Goal: Task Accomplishment & Management: Use online tool/utility

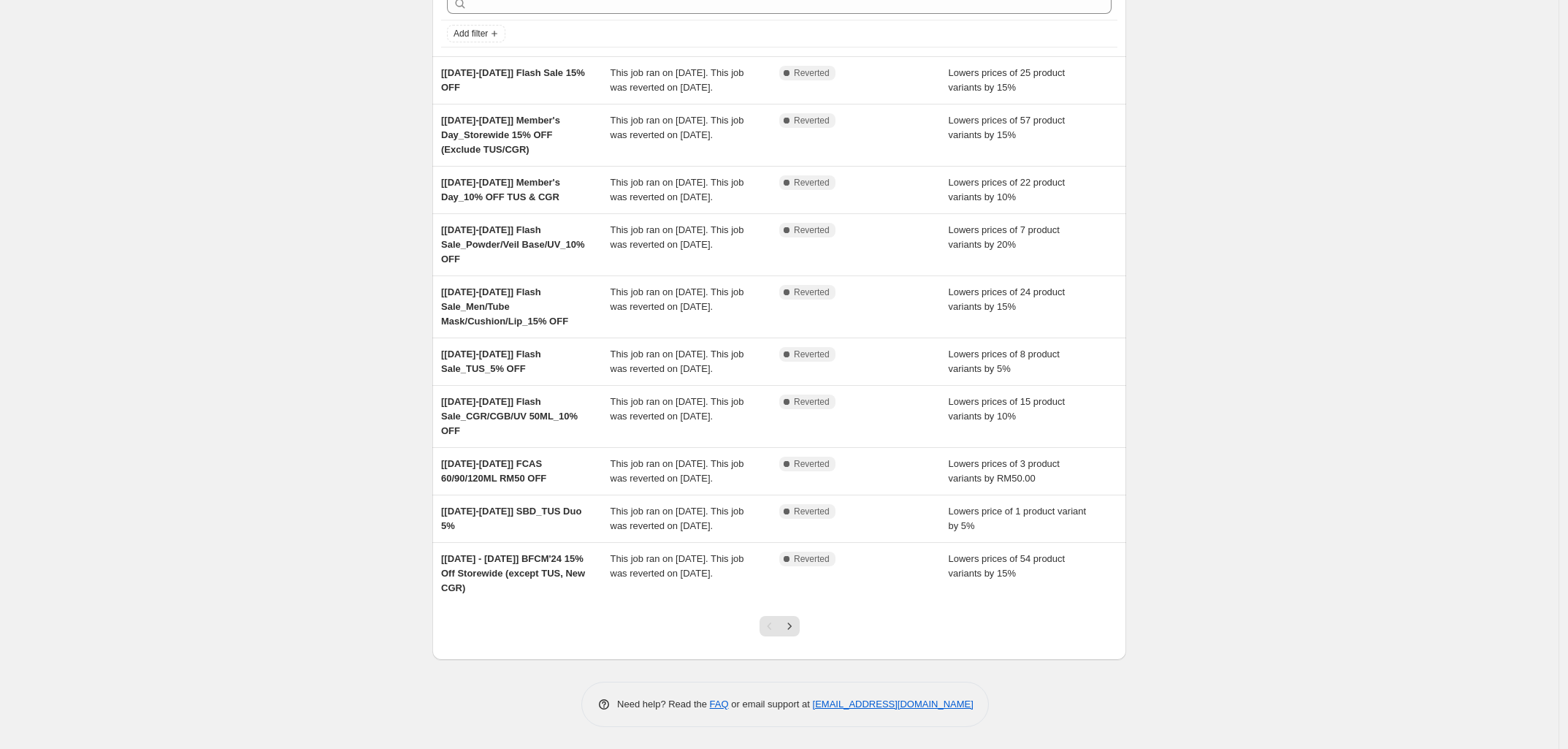
scroll to position [123, 0]
click at [793, 631] on icon "Next" at bounding box center [789, 627] width 15 height 15
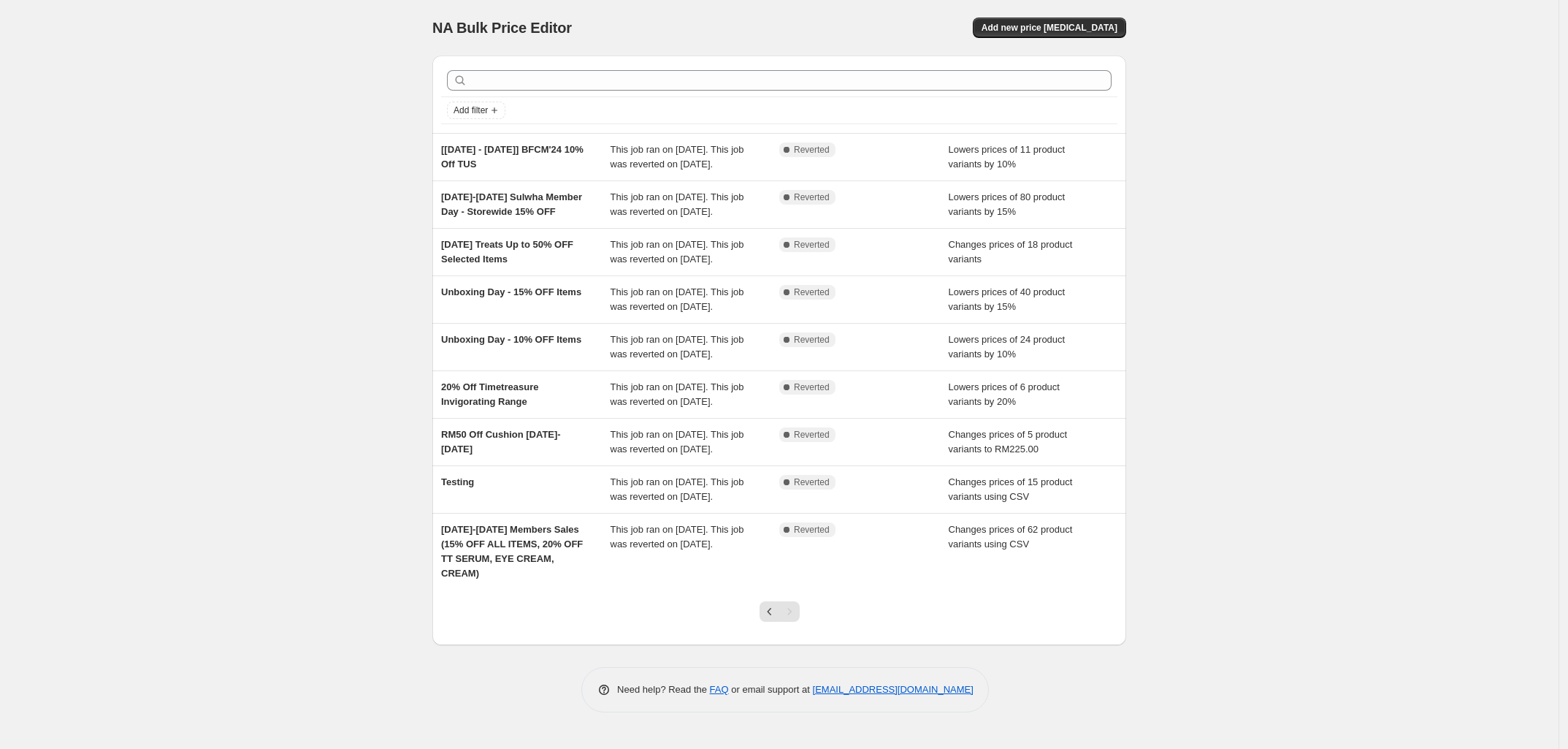
scroll to position [60, 0]
click at [767, 622] on button "Previous" at bounding box center [770, 611] width 20 height 20
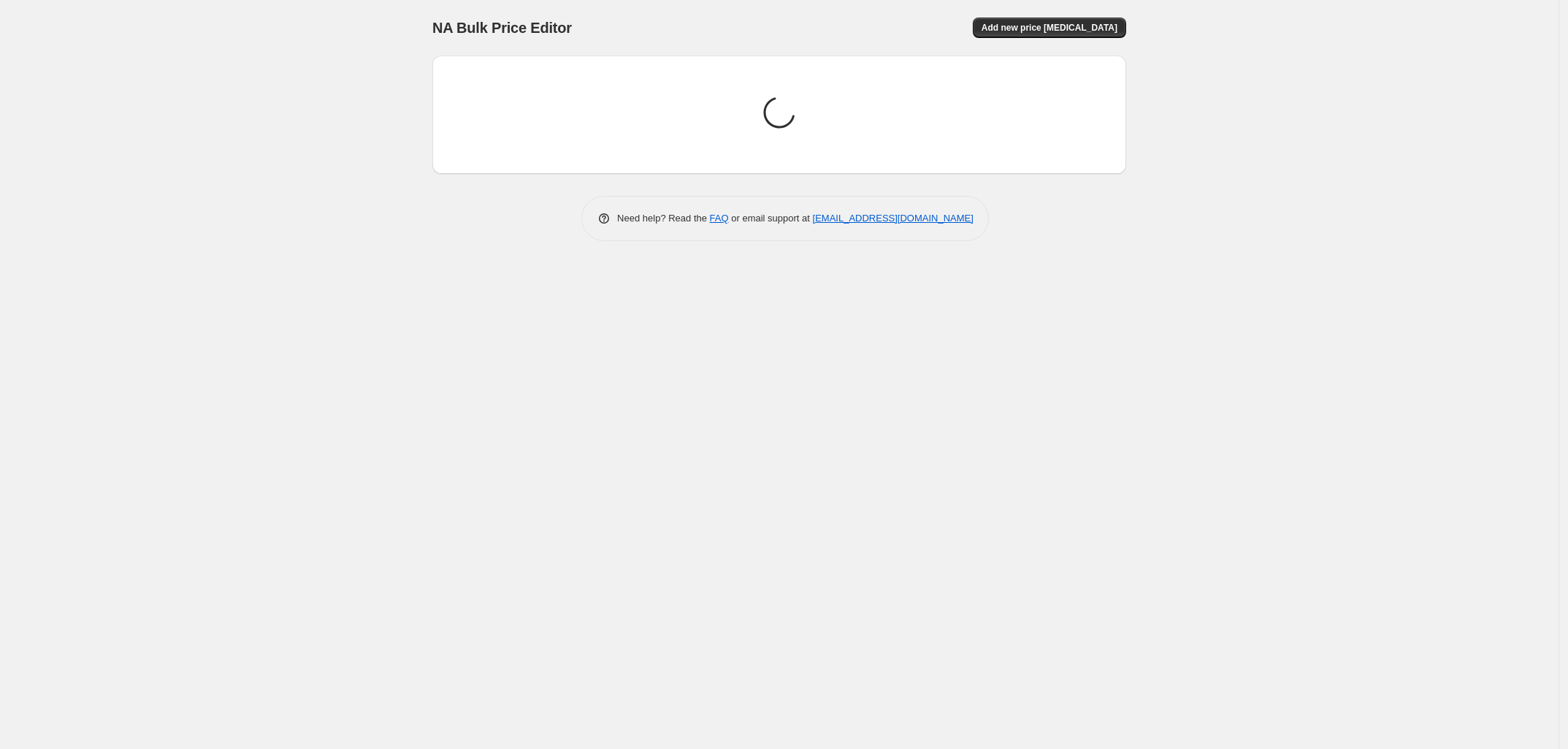
scroll to position [0, 0]
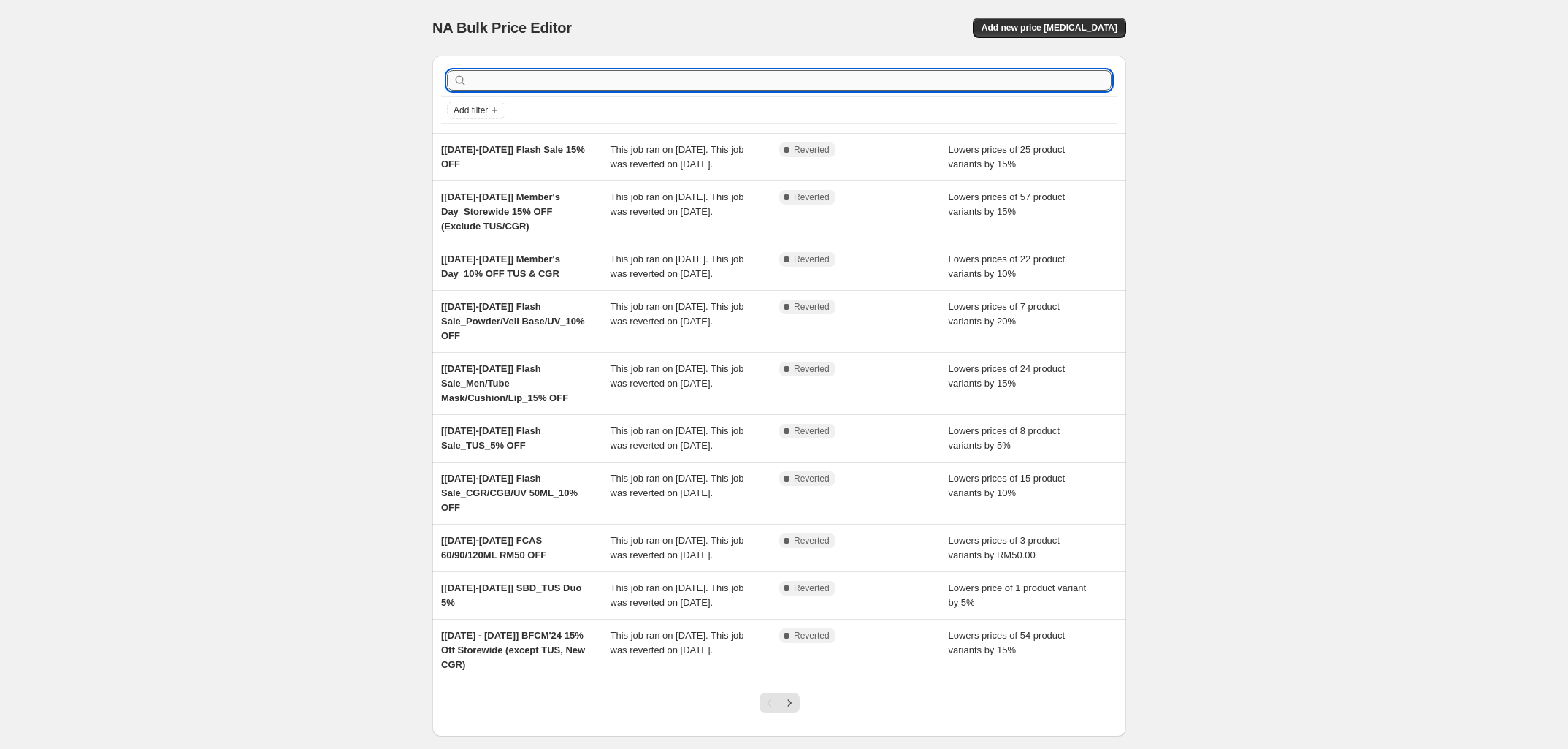
click at [501, 80] on input "text" at bounding box center [791, 80] width 641 height 20
type input "merdeka"
click at [535, 87] on input "text" at bounding box center [791, 80] width 641 height 20
type input "merdeka"
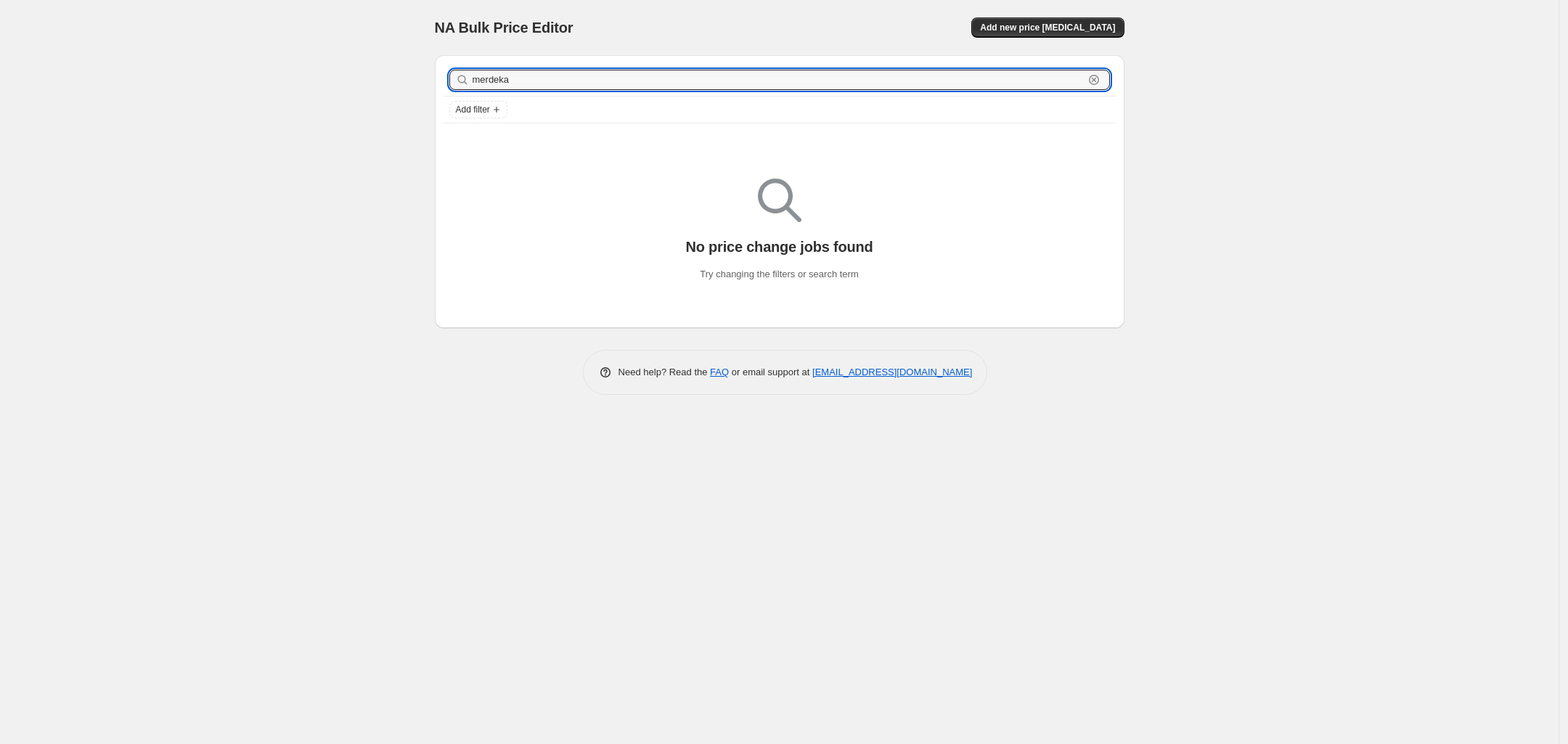
drag, startPoint x: 563, startPoint y: 81, endPoint x: 425, endPoint y: 81, distance: 138.0
click at [425, 81] on div "merdeka Clear Add filter No price change jobs found Try changing the filters or…" at bounding box center [774, 186] width 701 height 285
type input "[25-29 aug]"
click at [573, 77] on input "[25-29 aug]" at bounding box center [778, 79] width 611 height 20
type input "n"
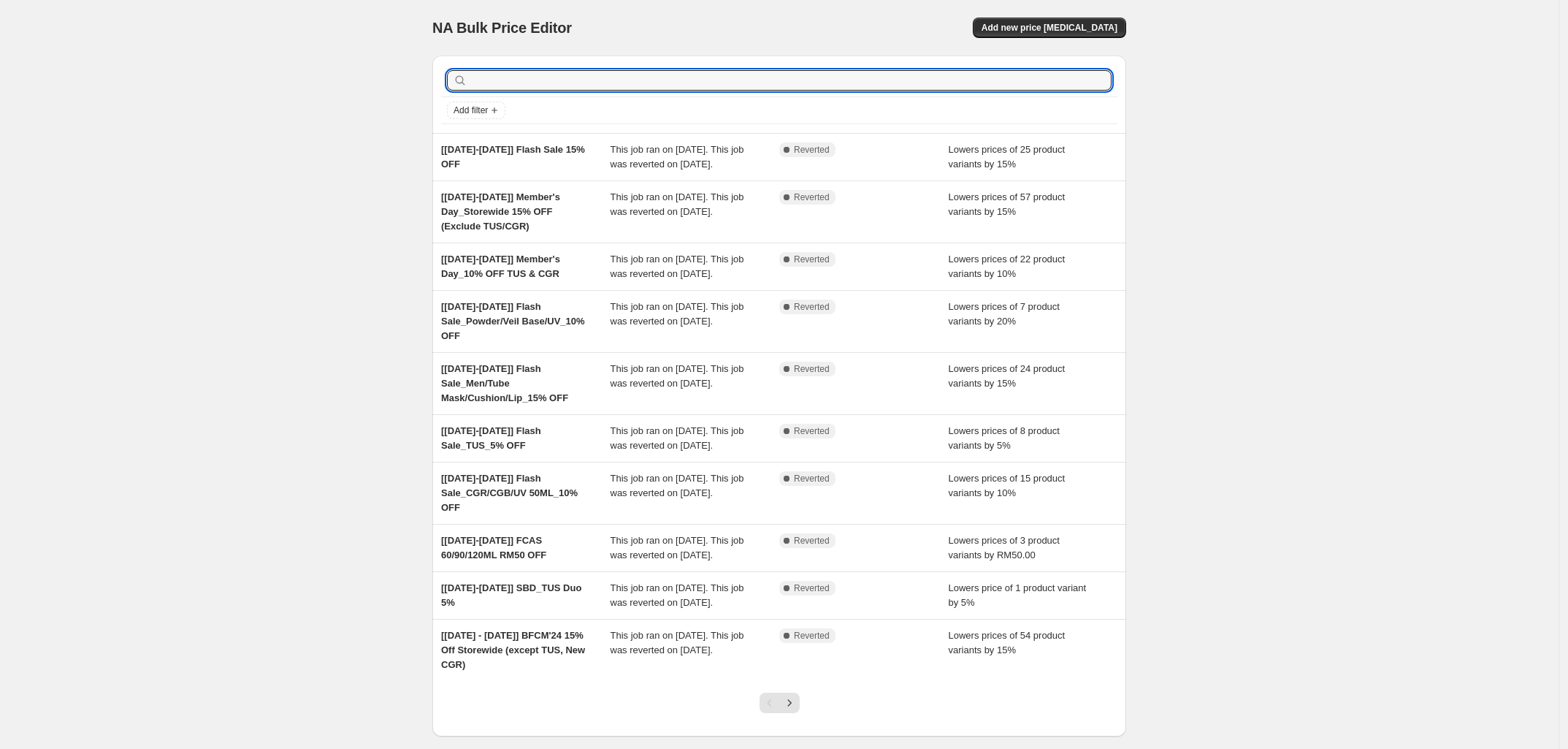
click at [577, 77] on input "text" at bounding box center [791, 80] width 641 height 20
type input "20%"
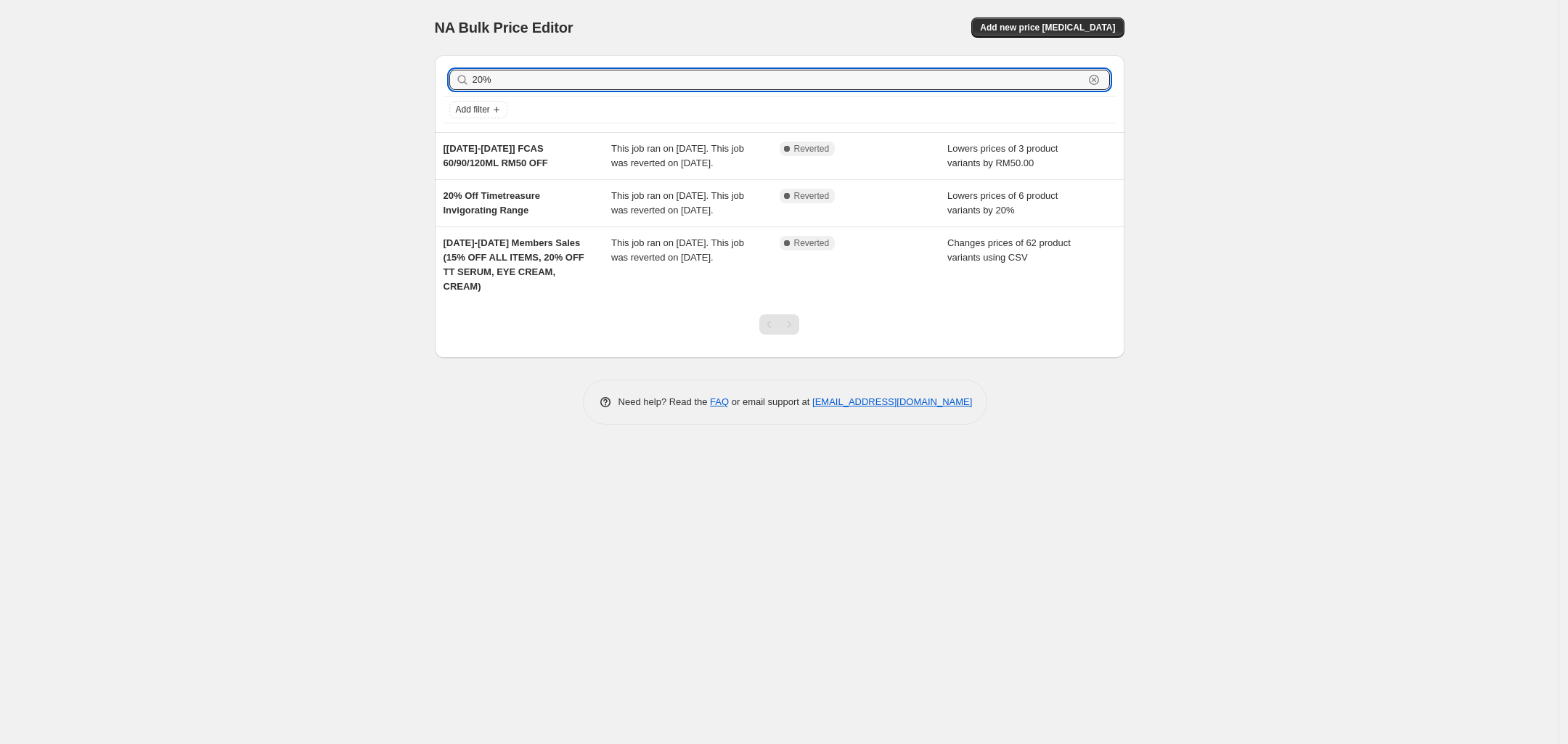
drag, startPoint x: 505, startPoint y: 82, endPoint x: 426, endPoint y: 83, distance: 79.0
click at [426, 83] on div "20% Clear Add filter [19-28 Feb] FCAS 60/90/120ML RM50 OFF This job ran on Febr…" at bounding box center [774, 201] width 701 height 314
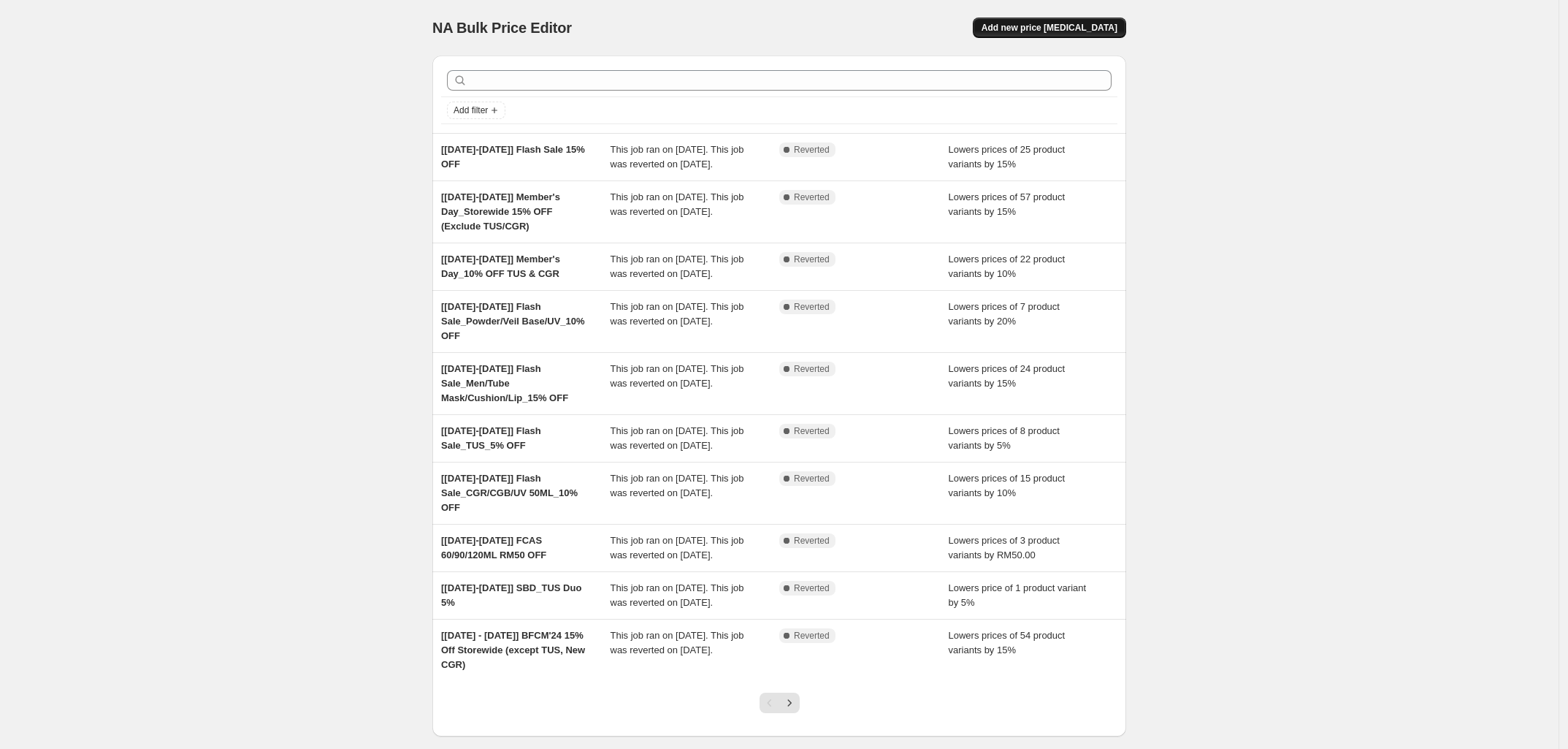
click at [1060, 19] on button "Add new price [MEDICAL_DATA]" at bounding box center [1050, 28] width 153 height 20
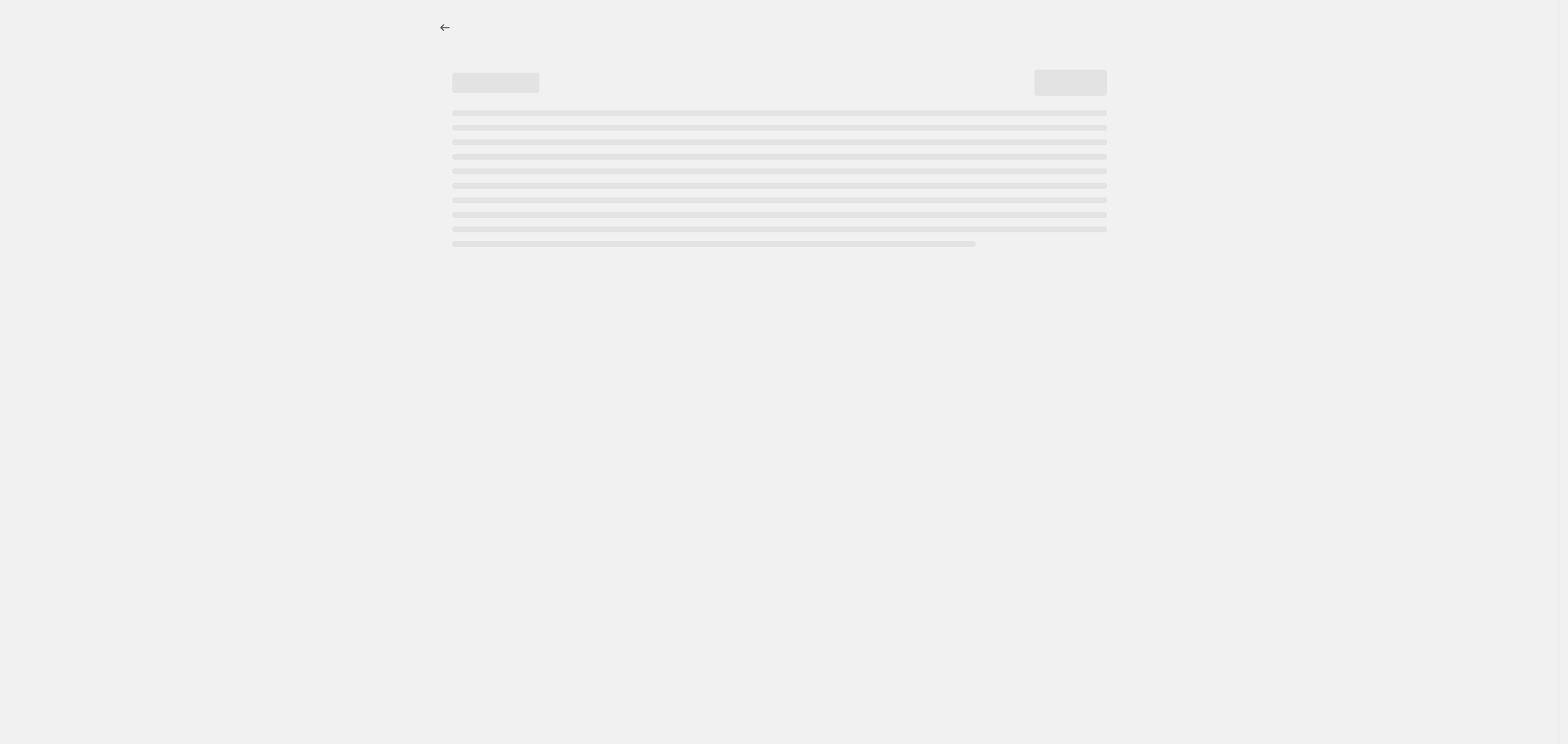
select select "percentage"
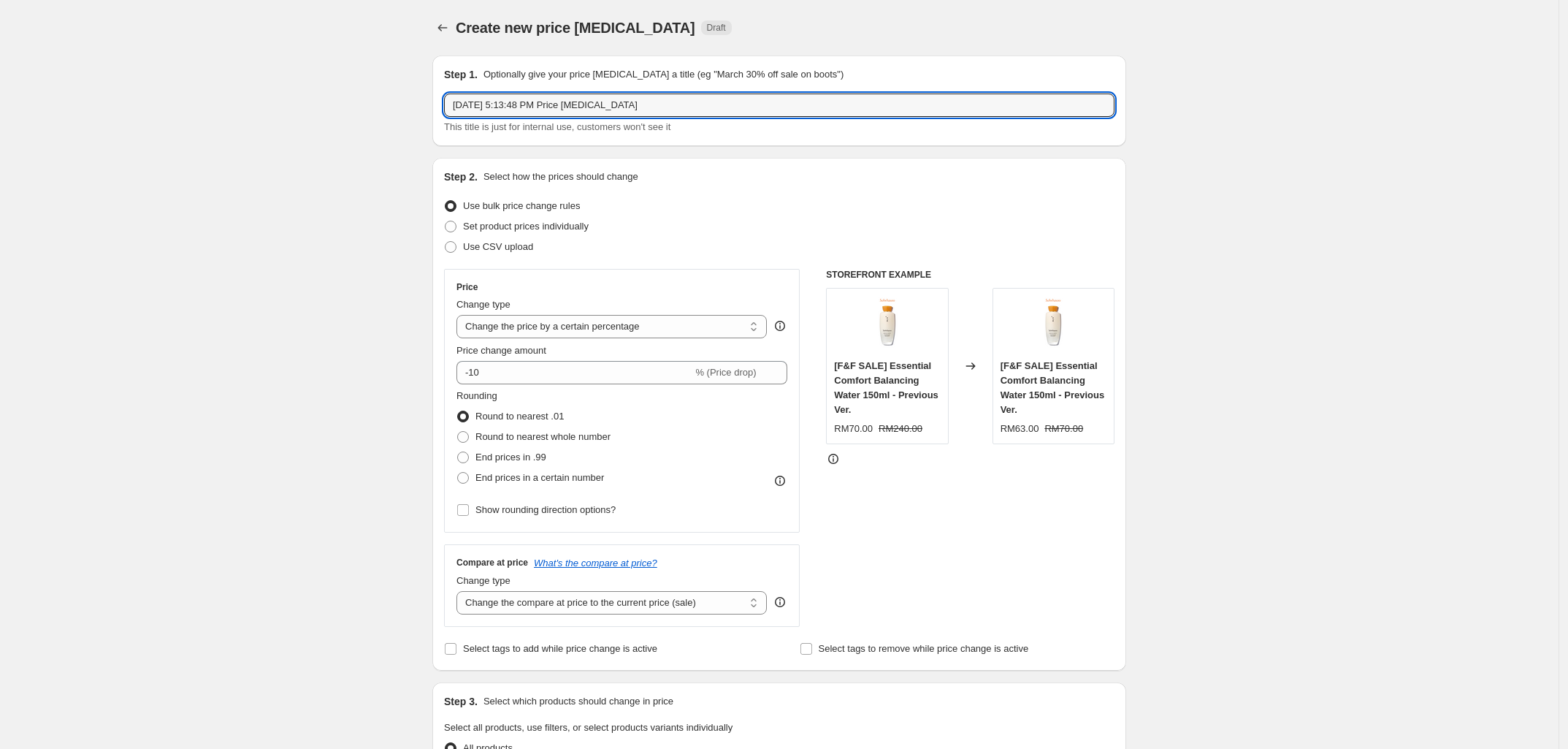
drag, startPoint x: 655, startPoint y: 110, endPoint x: 403, endPoint y: 138, distance: 253.6
click at [403, 138] on div "Create new price change job. This page is ready Create new price change job Dra…" at bounding box center [780, 735] width 1559 height 1470
click at [579, 107] on input "[25-29 Aug] Merdeka Flash Sale 20% OFF" at bounding box center [779, 105] width 670 height 24
type input "[25-29 Aug] Merdeka Flash 20% OFF"
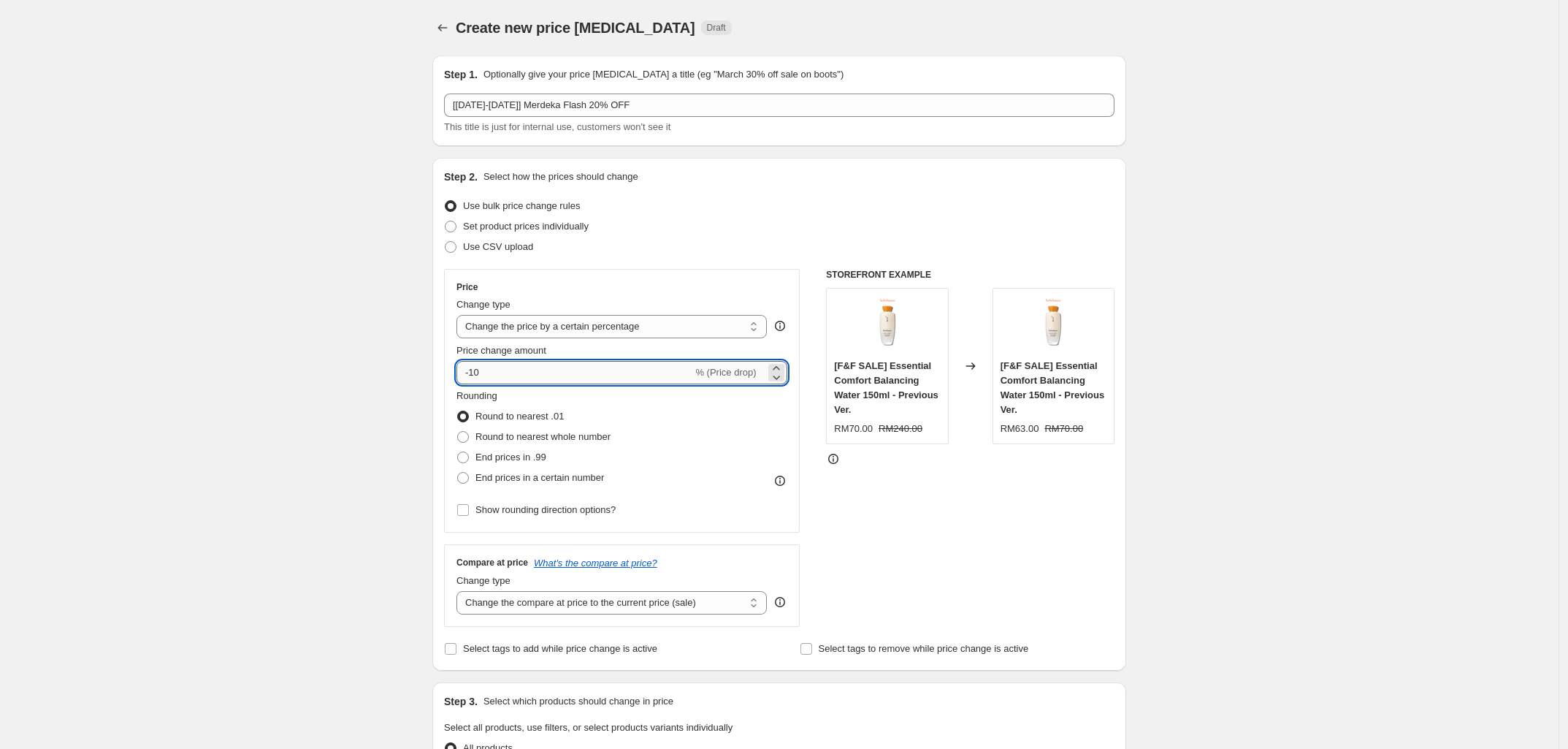
click at [517, 372] on input "-10" at bounding box center [574, 372] width 236 height 24
type input "-1"
type input "-20"
click at [402, 426] on div "Create new price change job. This page is ready Create new price change job Dra…" at bounding box center [780, 735] width 1559 height 1470
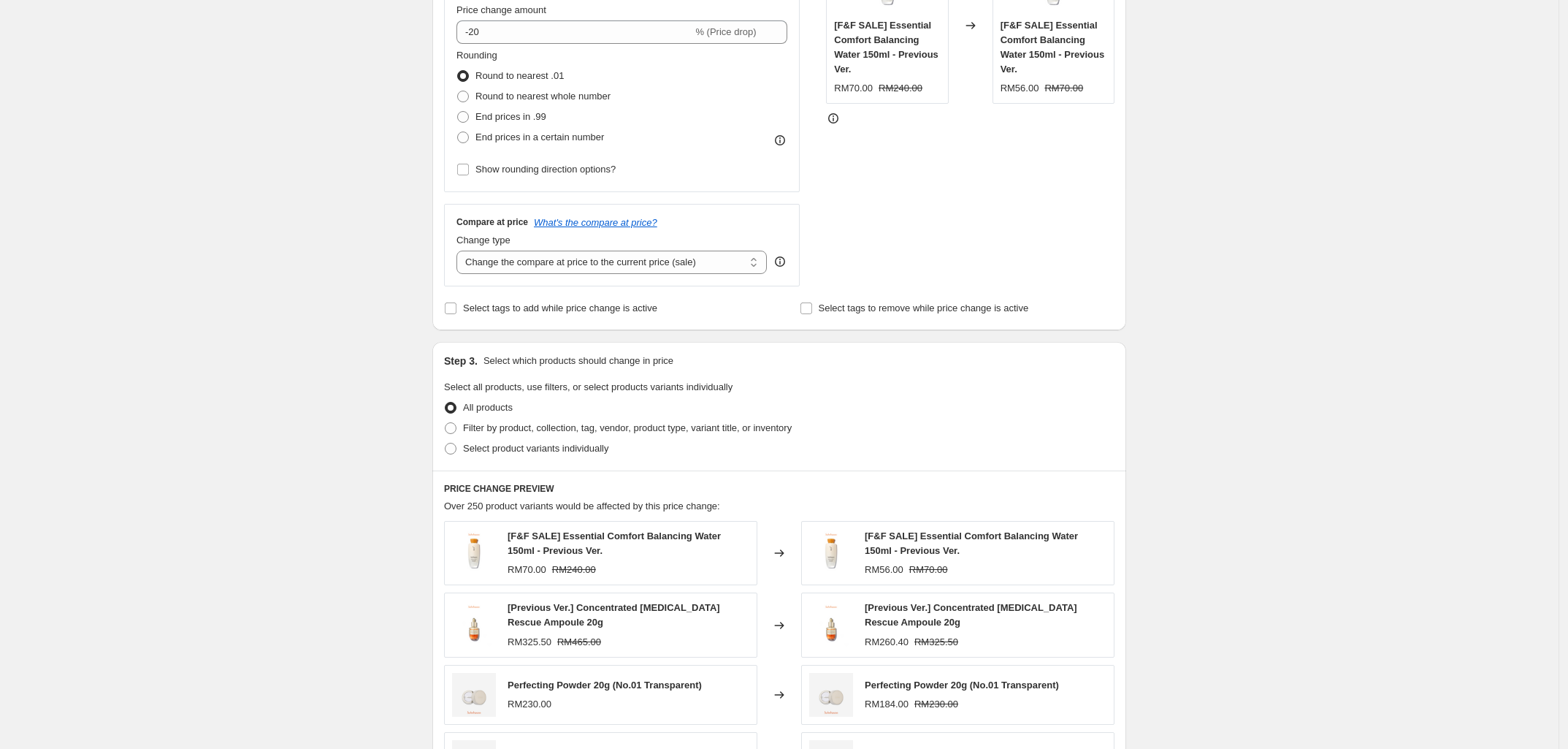
scroll to position [365, 0]
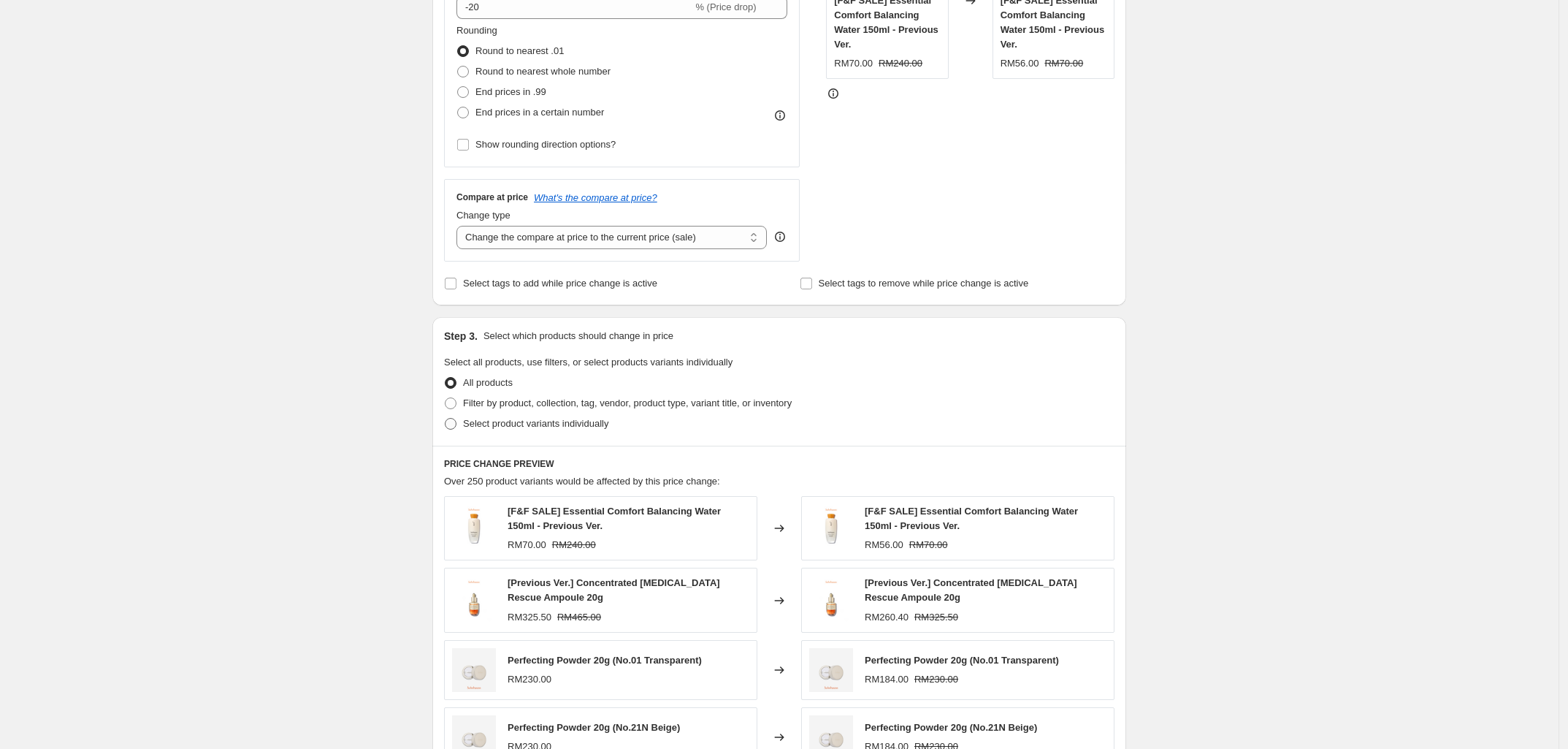
click at [455, 426] on span at bounding box center [450, 424] width 11 height 11
click at [446, 419] on input "Select product variants individually" at bounding box center [445, 418] width 1 height 1
radio input "true"
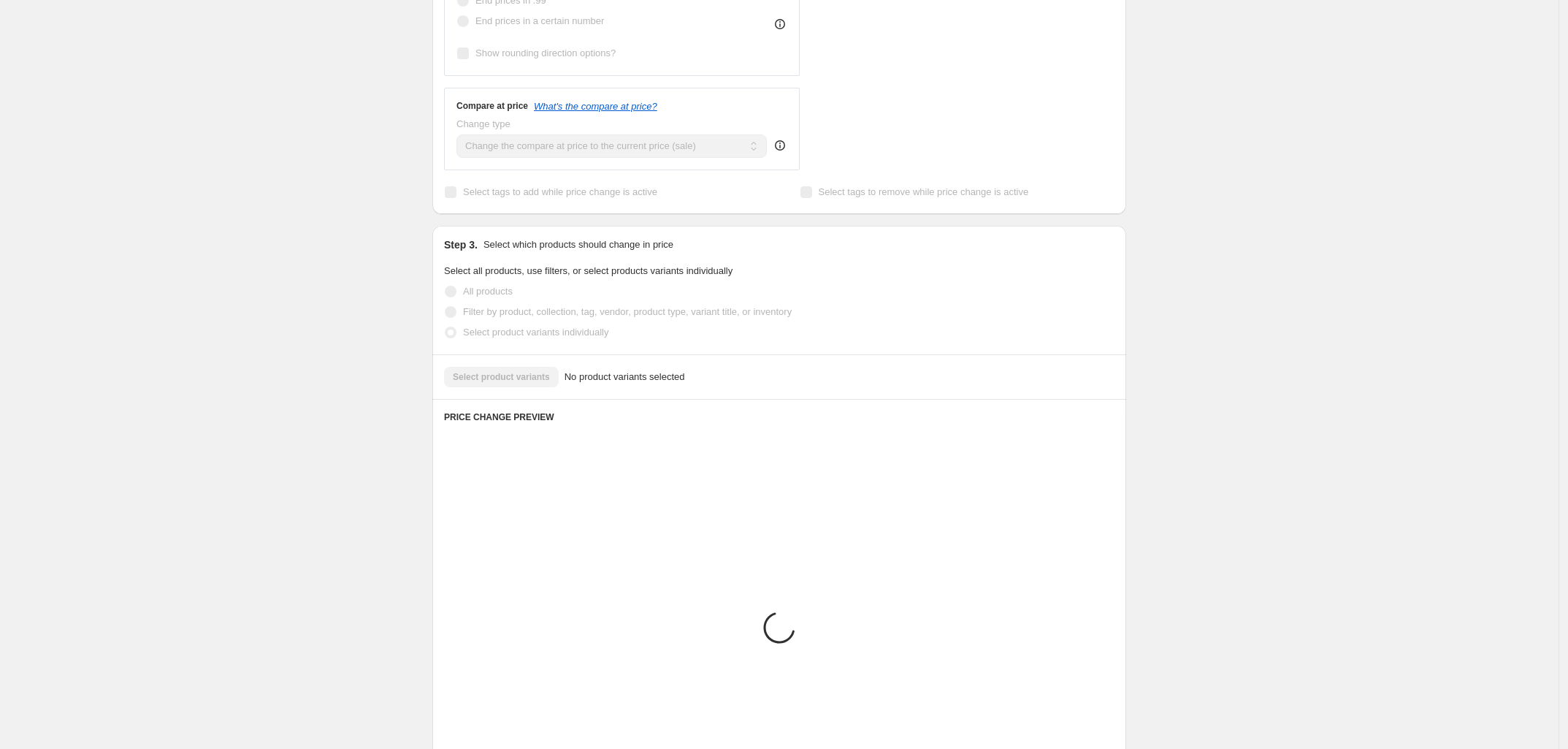
scroll to position [390, 0]
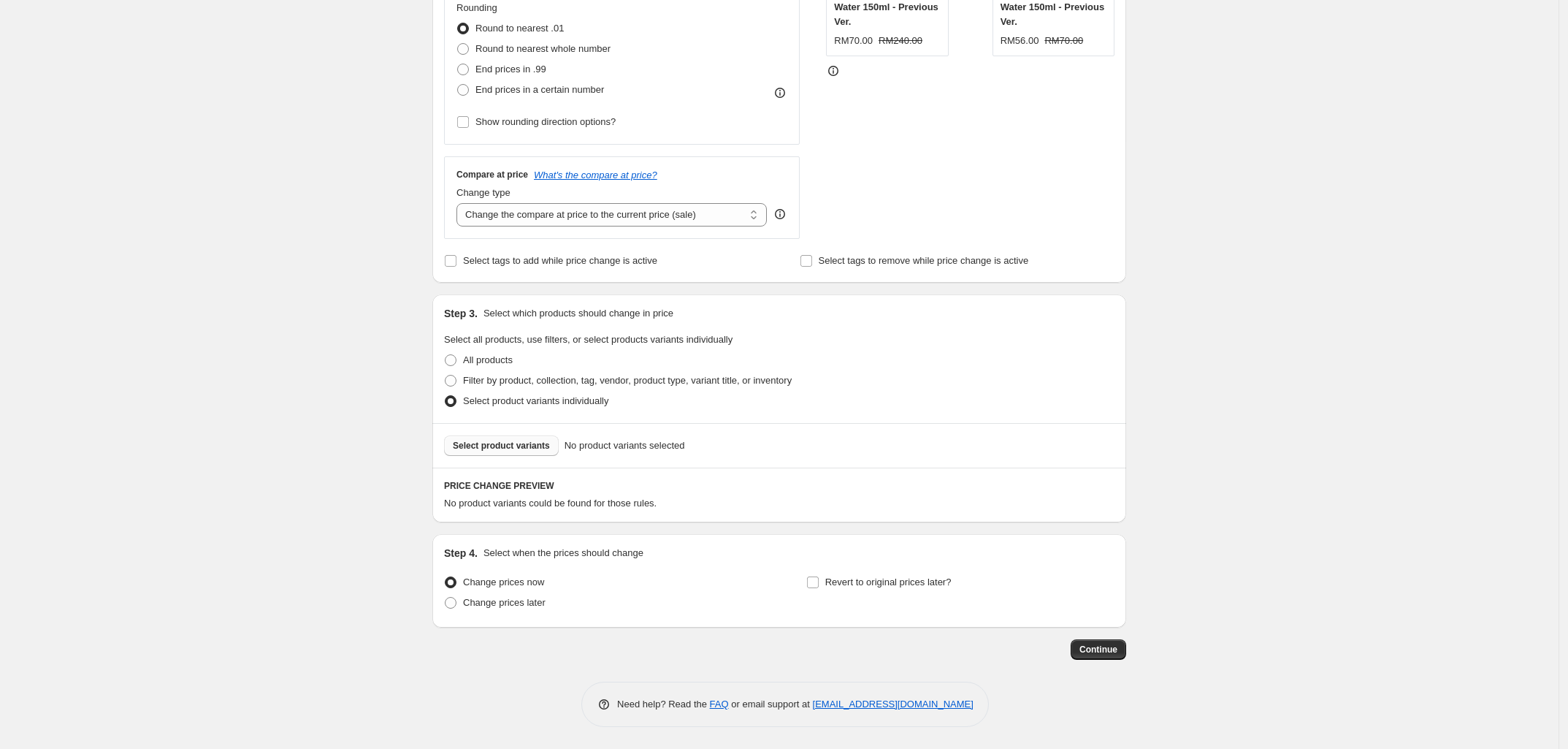
click at [520, 453] on button "Select product variants" at bounding box center [501, 445] width 115 height 20
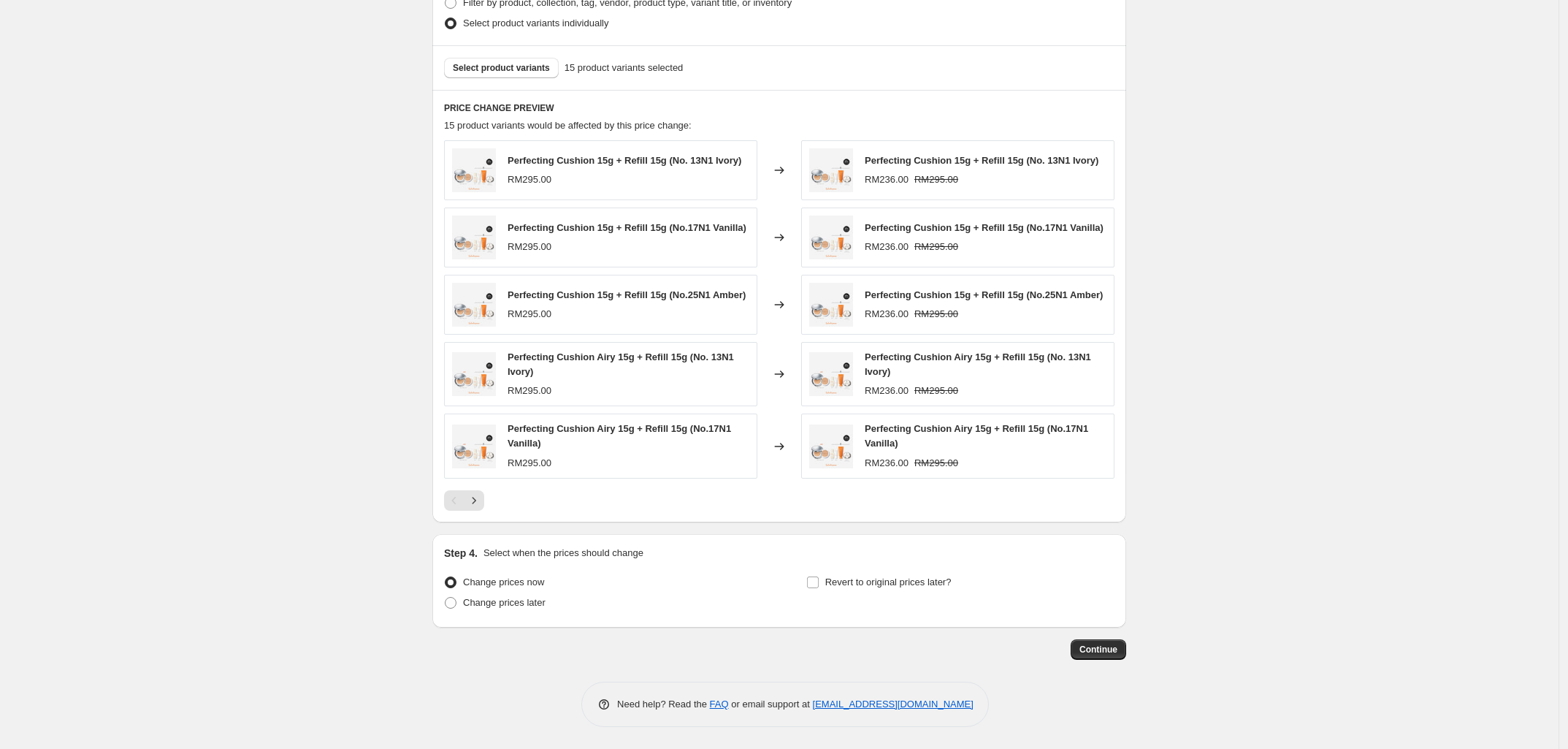
scroll to position [769, 0]
click at [520, 606] on span "Change prices later" at bounding box center [504, 602] width 82 height 11
click at [446, 598] on input "Change prices later" at bounding box center [445, 597] width 1 height 1
radio input "true"
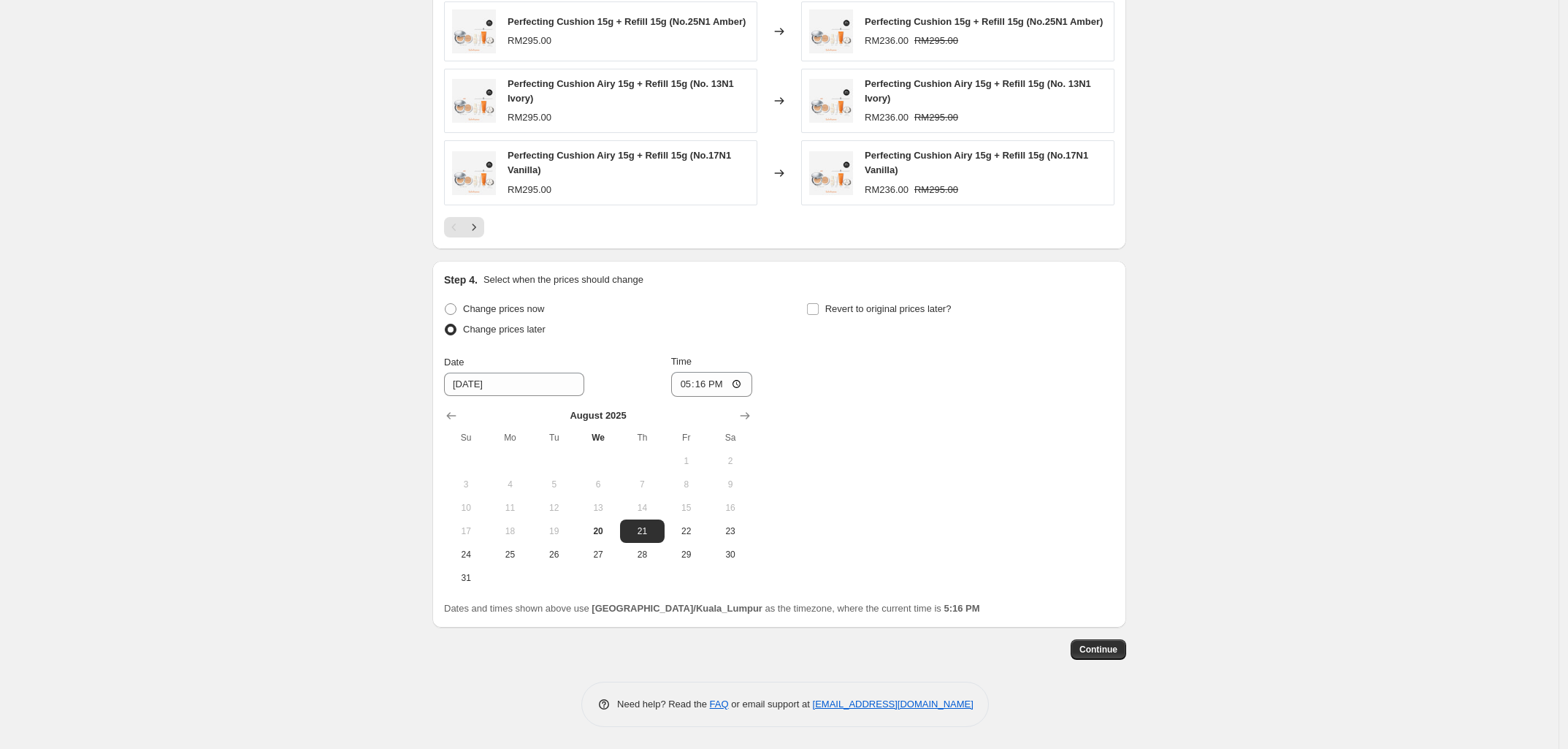
scroll to position [1042, 0]
click at [819, 308] on input "Revert to original prices later?" at bounding box center [813, 309] width 11 height 11
checkbox input "true"
click at [507, 562] on button "25" at bounding box center [510, 554] width 44 height 24
type input "8/25/2025"
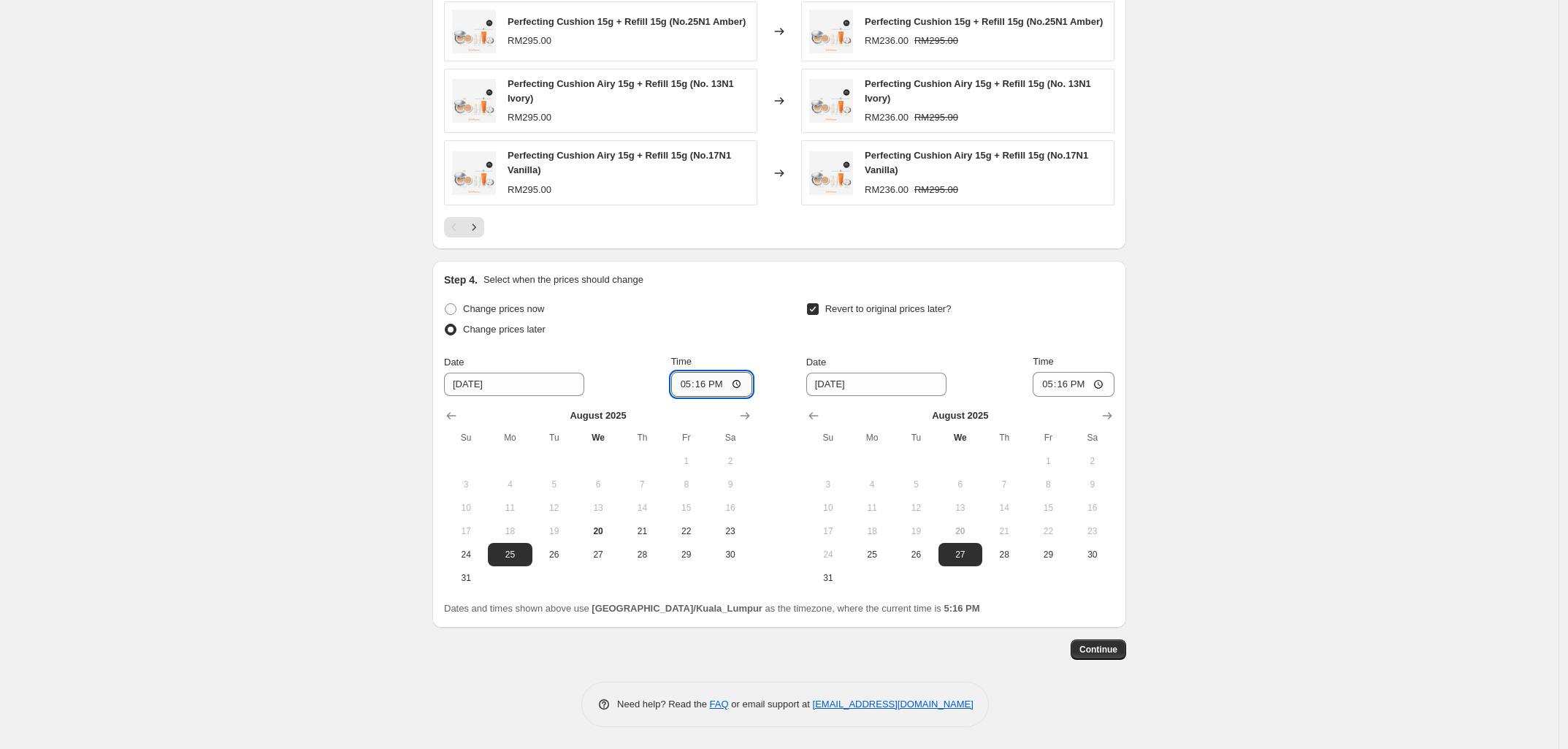
click at [740, 382] on input "17:16" at bounding box center [712, 384] width 81 height 24
type input "00:00"
click at [838, 392] on input "8/27/2025" at bounding box center [876, 384] width 140 height 24
click at [1048, 556] on span "29" at bounding box center [1048, 554] width 32 height 11
type input "8/29/2025"
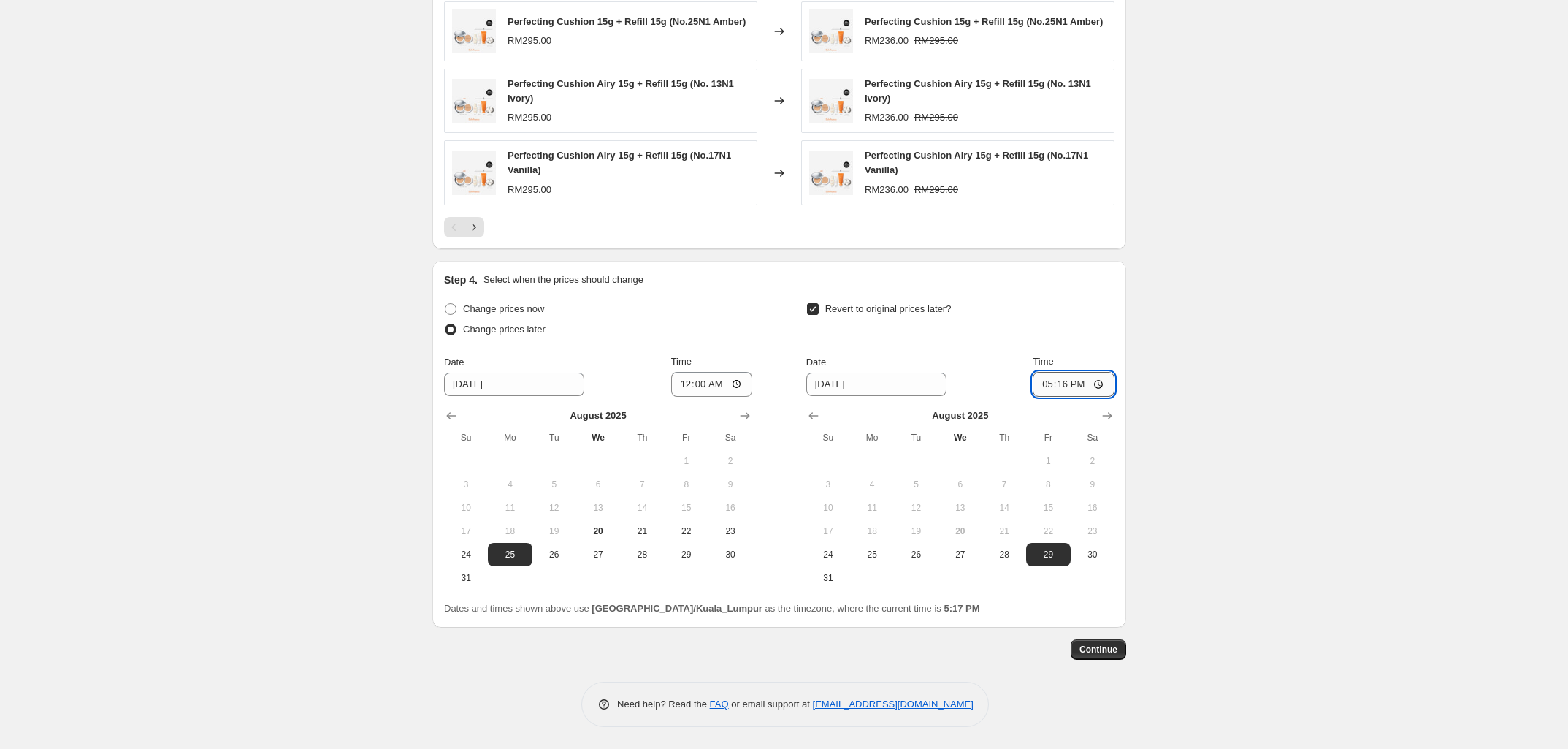
click at [1109, 380] on input "17:16" at bounding box center [1074, 384] width 81 height 24
click at [1072, 383] on input "12:16" at bounding box center [1074, 384] width 81 height 24
click at [1070, 383] on input "12:16" at bounding box center [1074, 384] width 81 height 24
click at [1066, 380] on input "12:16" at bounding box center [1074, 384] width 81 height 24
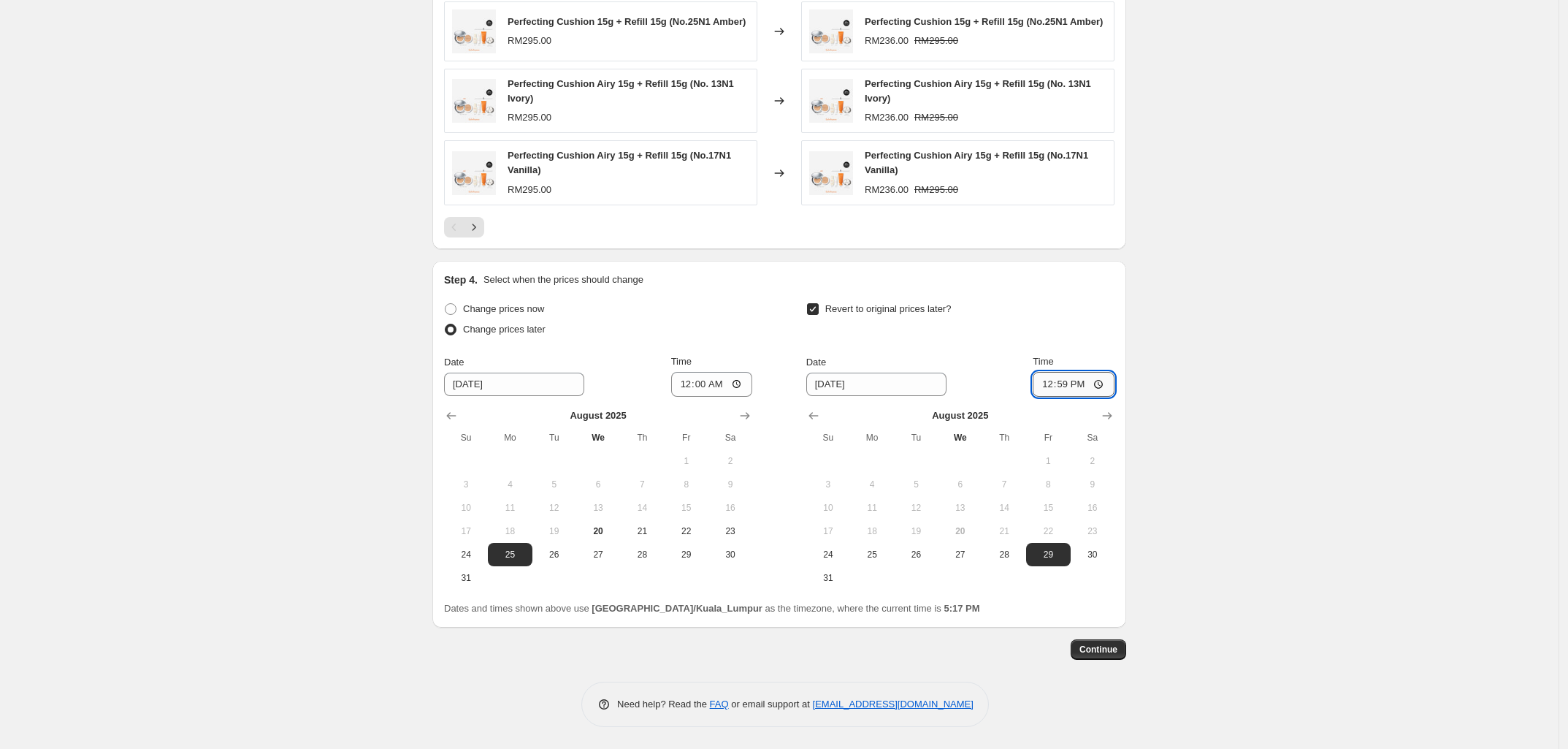
click at [1052, 385] on input "12:59" at bounding box center [1074, 384] width 81 height 24
type input "23:59"
click at [1105, 648] on span "Continue" at bounding box center [1098, 650] width 38 height 11
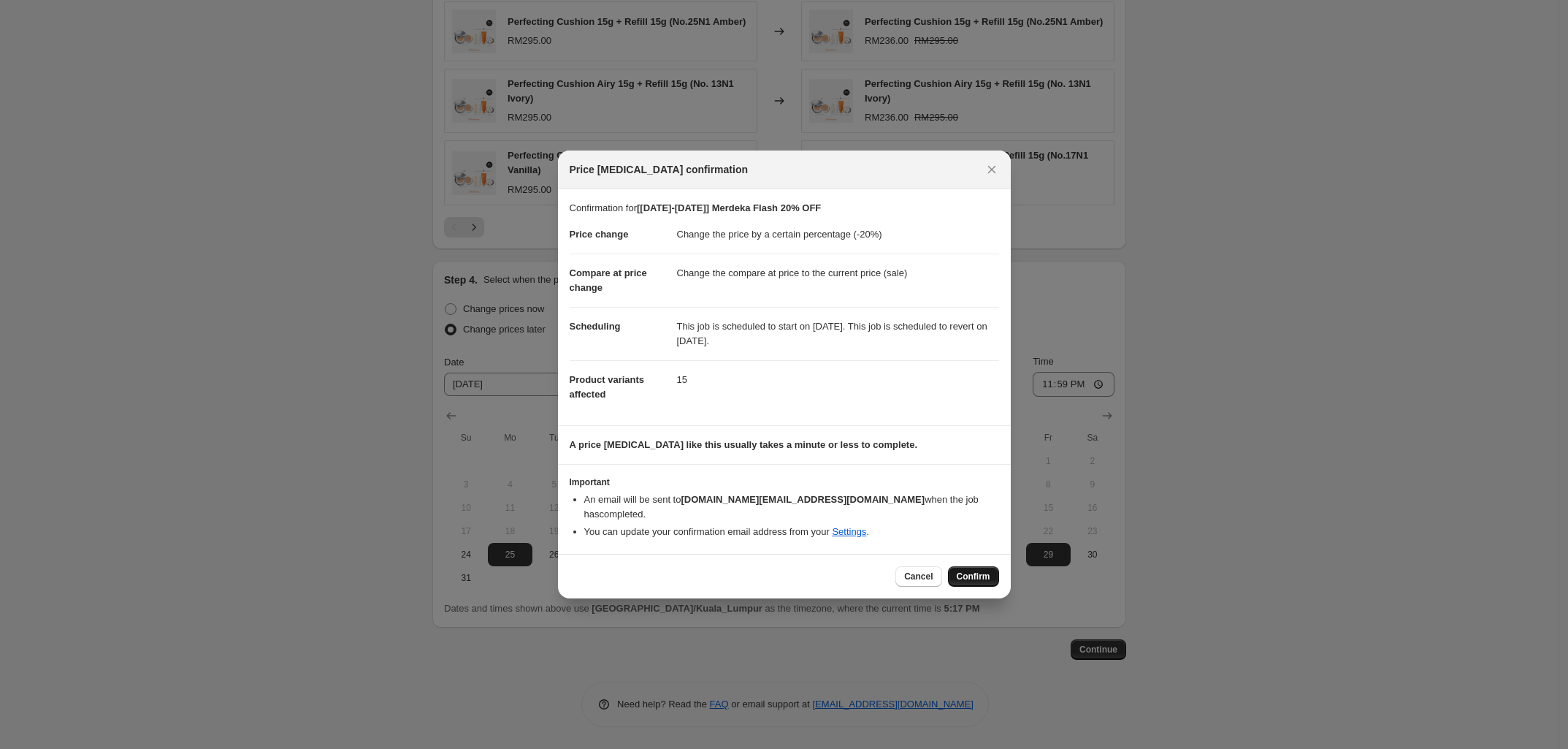
click at [961, 577] on button "Confirm" at bounding box center [973, 576] width 51 height 20
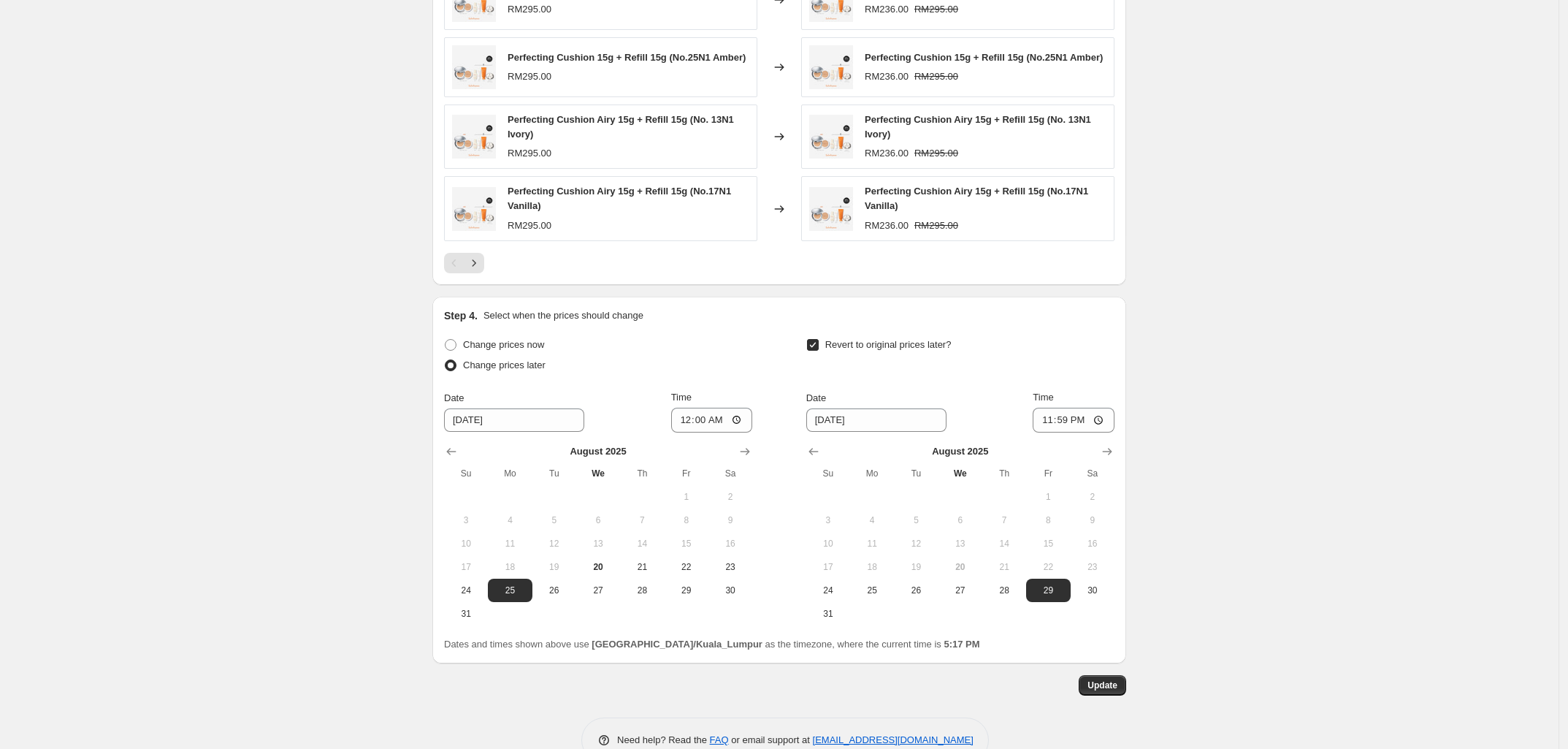
scroll to position [1131, 0]
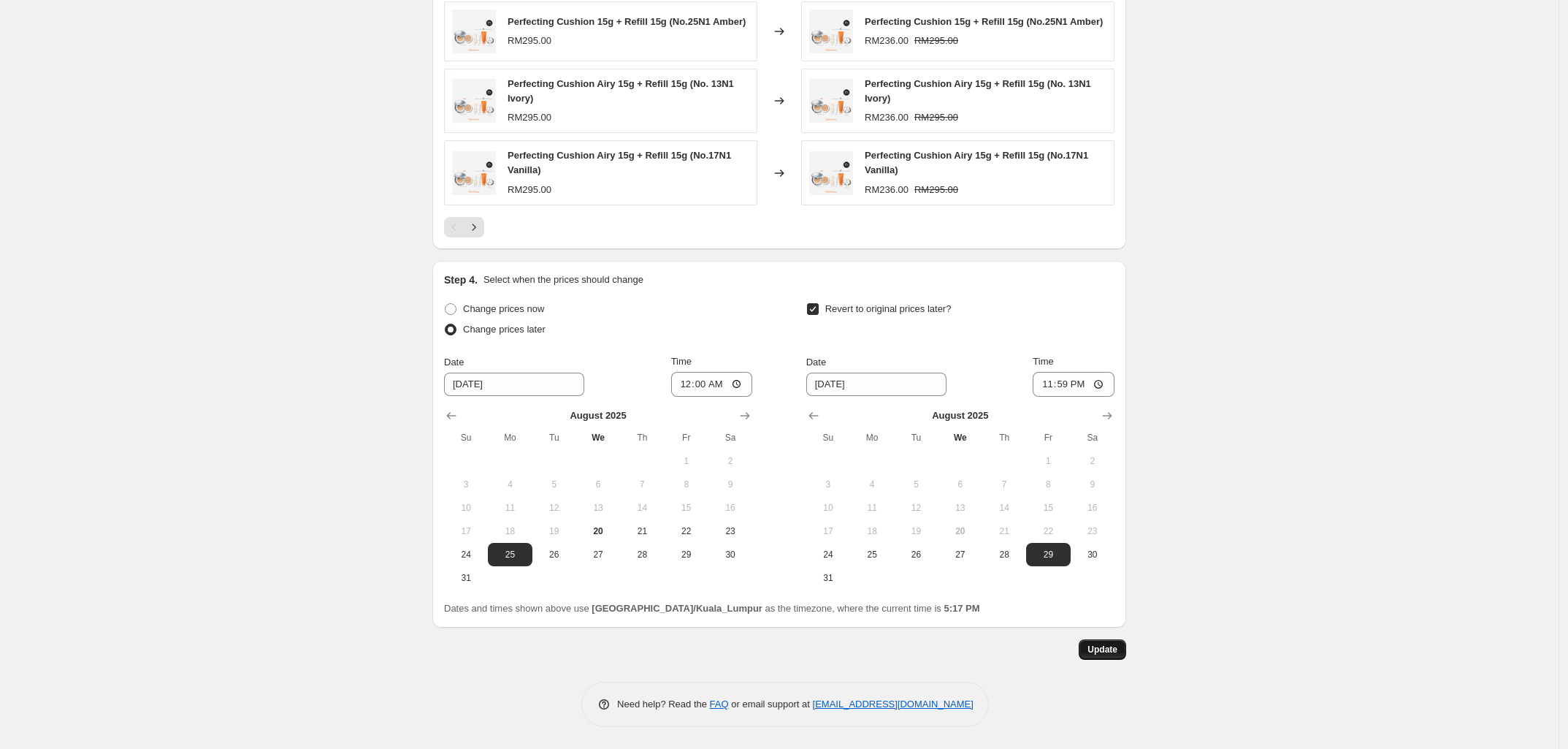
click at [1118, 644] on span "Update" at bounding box center [1102, 650] width 30 height 11
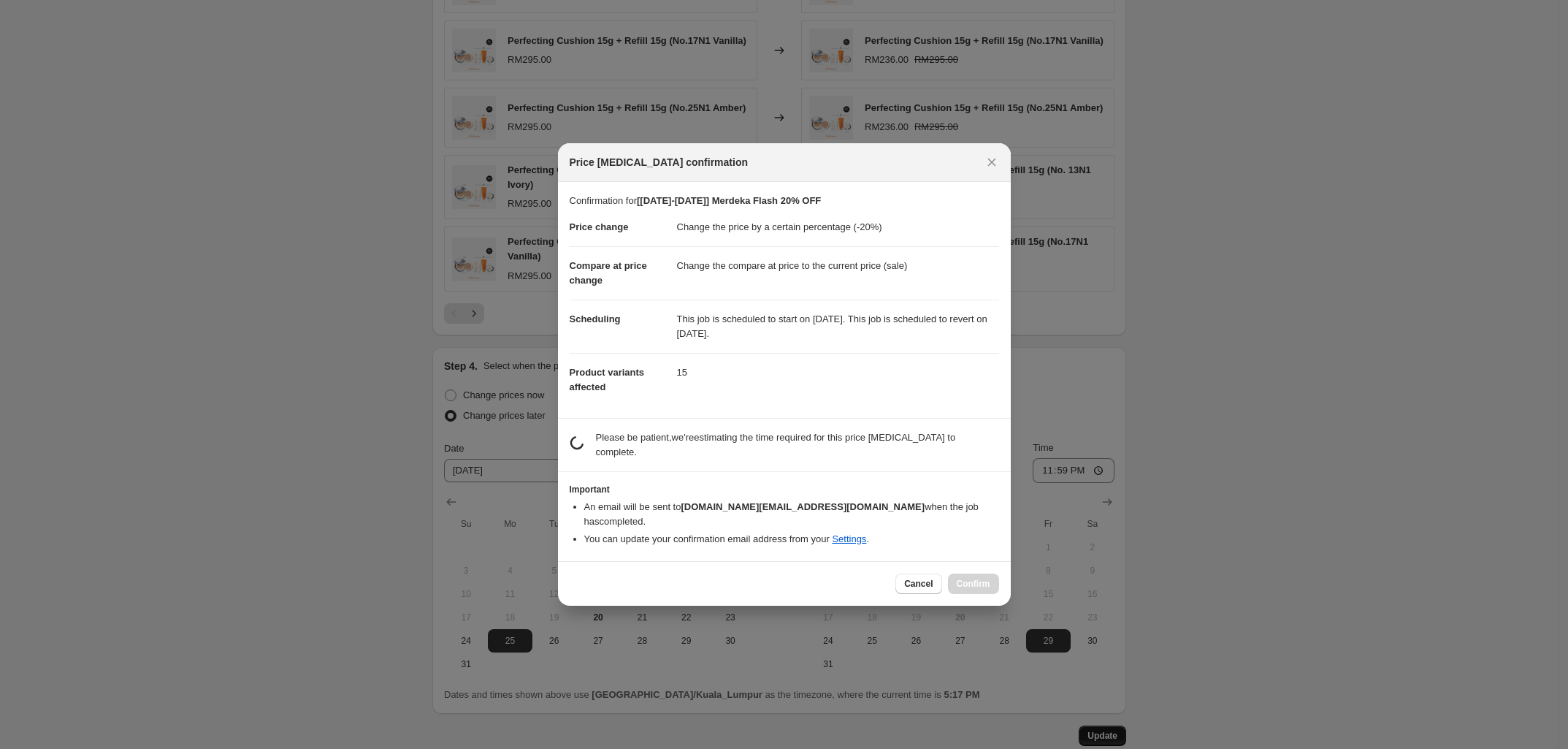
scroll to position [0, 0]
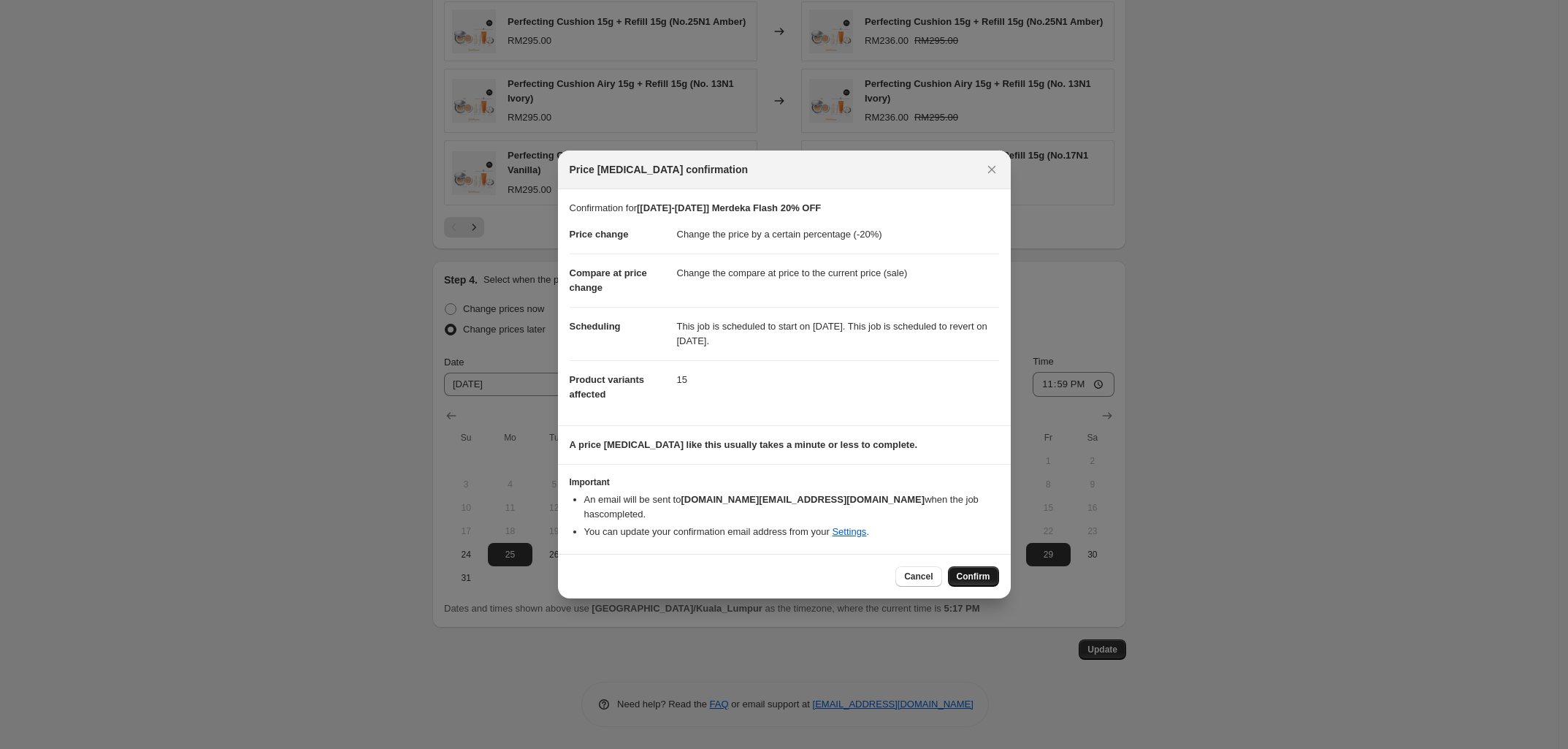
click at [984, 576] on button "Confirm" at bounding box center [973, 576] width 51 height 20
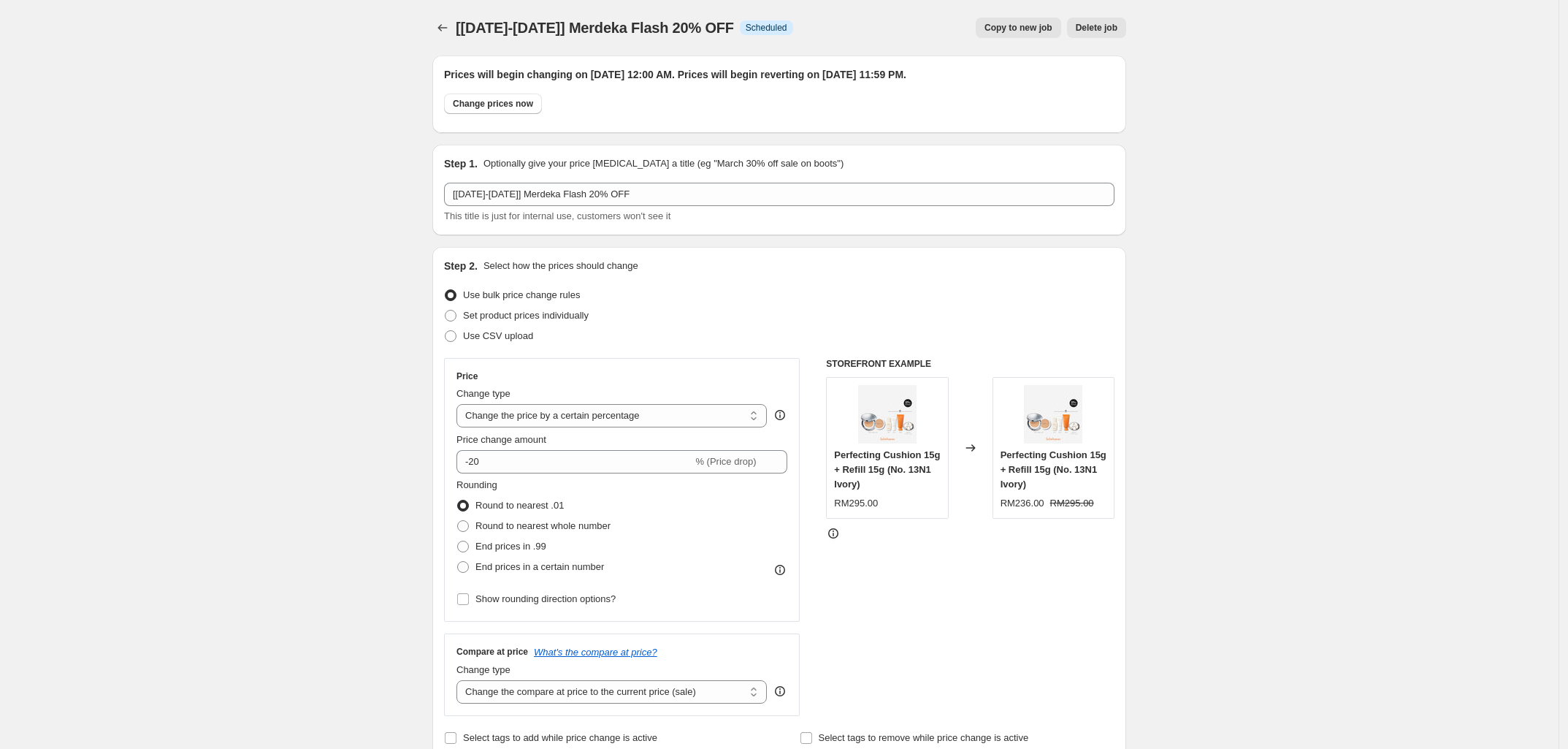
click at [456, 25] on div at bounding box center [444, 28] width 24 height 20
click at [439, 30] on icon "Price change jobs" at bounding box center [442, 28] width 15 height 15
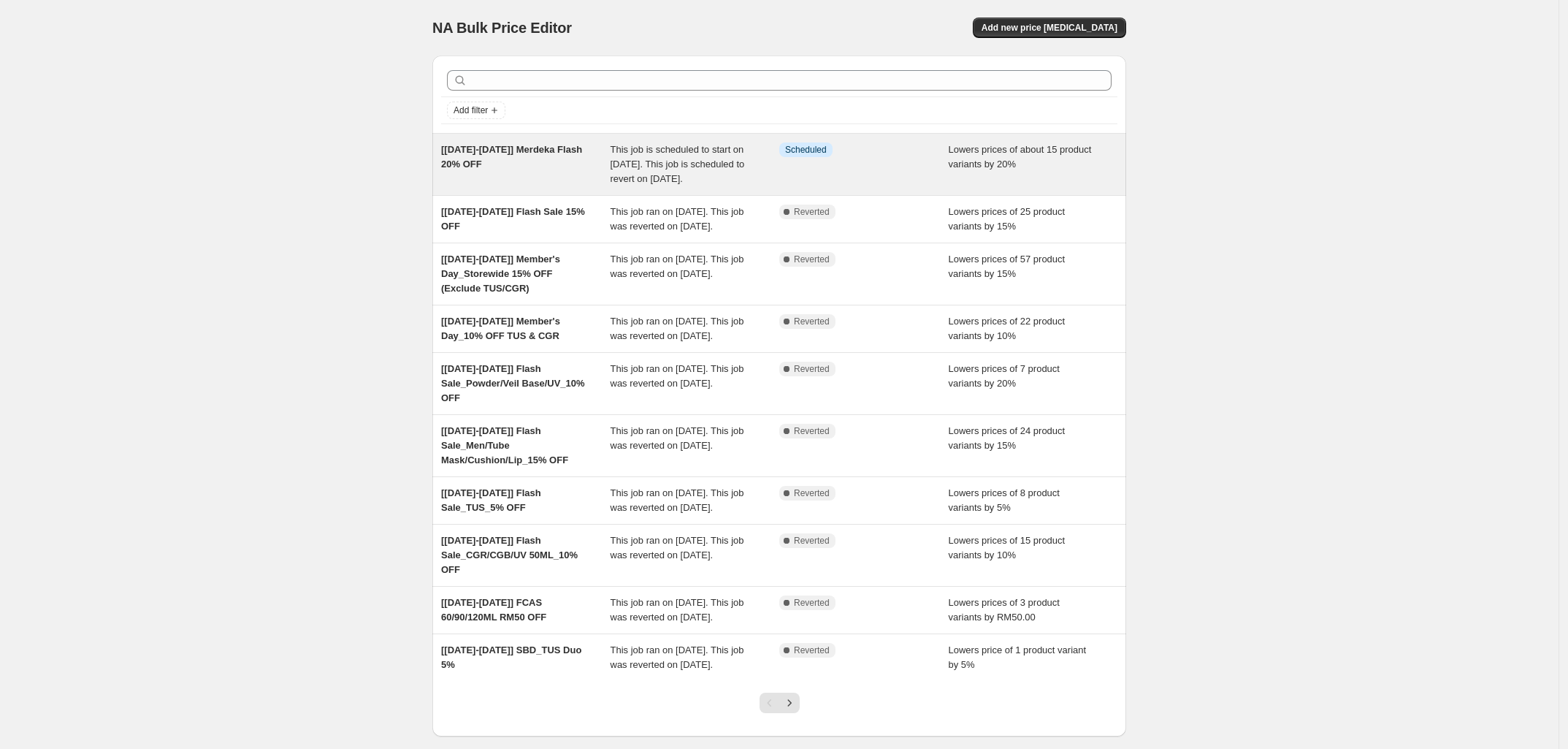
click at [535, 152] on span "[[DATE]-[DATE]] Merdeka Flash 20% OFF" at bounding box center [512, 156] width 141 height 25
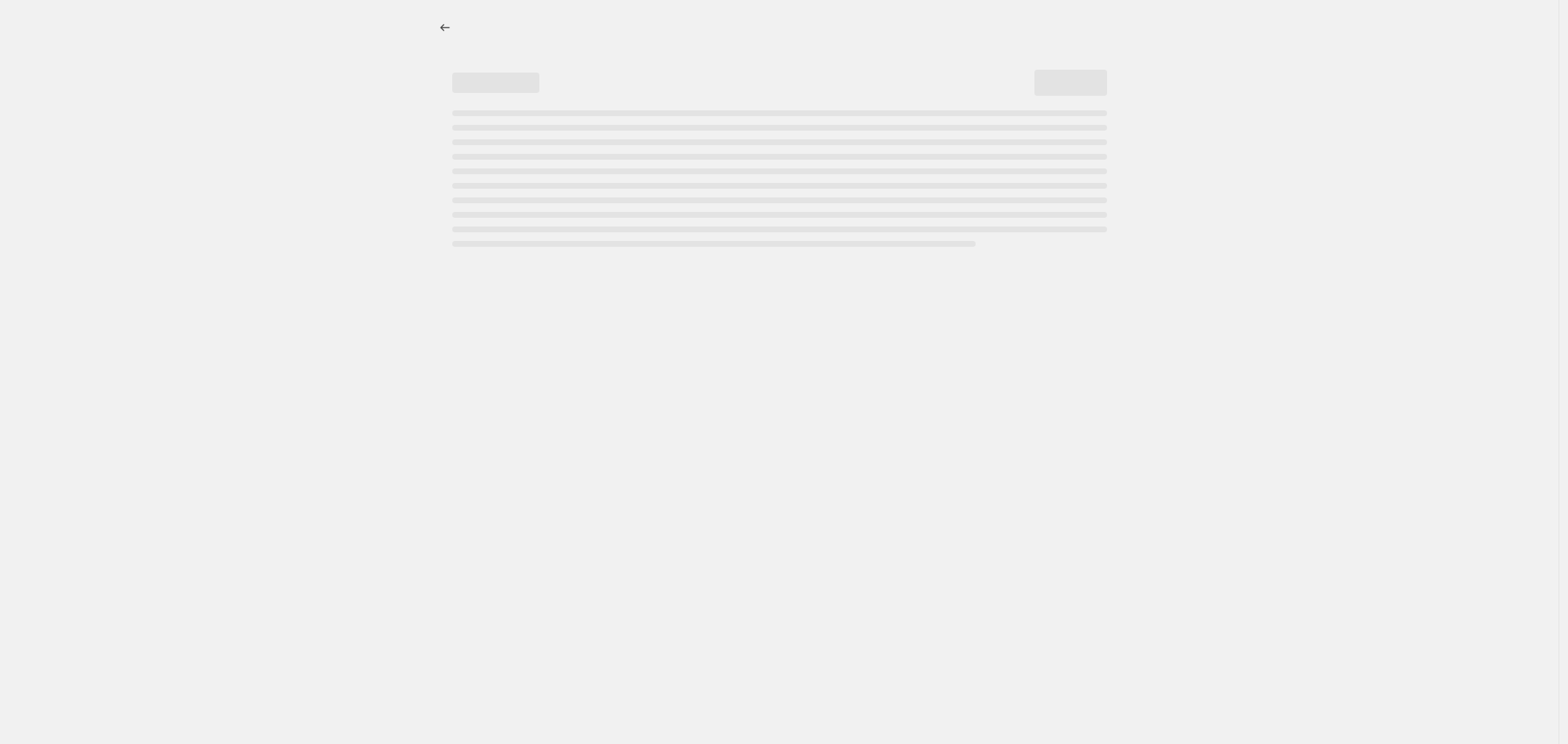
select select "percentage"
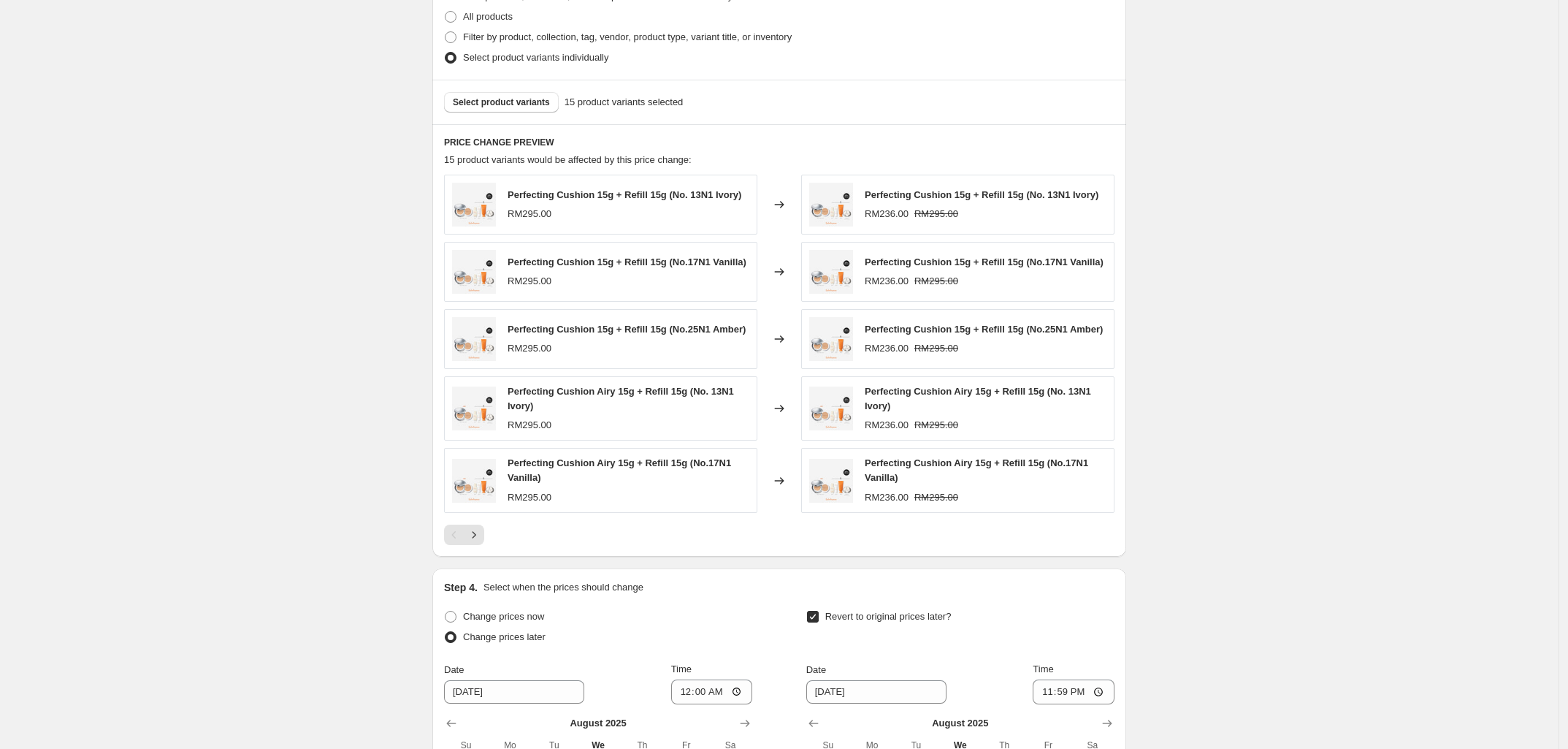
scroll to position [822, 0]
click at [481, 541] on icon "Next" at bounding box center [474, 534] width 15 height 15
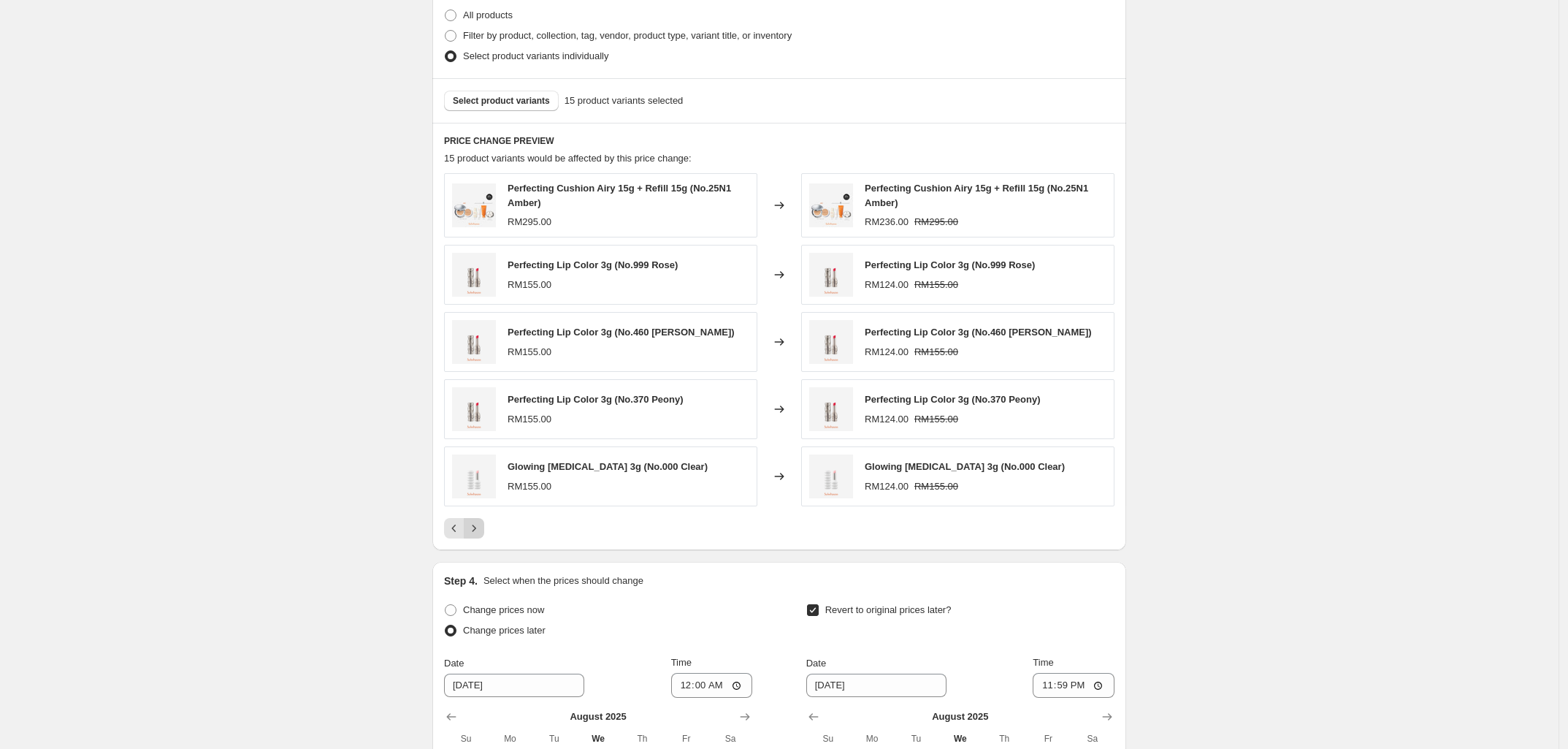
click at [485, 543] on div "PRICE CHANGE PREVIEW 15 product variants would be affected by this price change…" at bounding box center [780, 337] width 694 height 429
click at [477, 535] on icon "Next" at bounding box center [474, 528] width 15 height 15
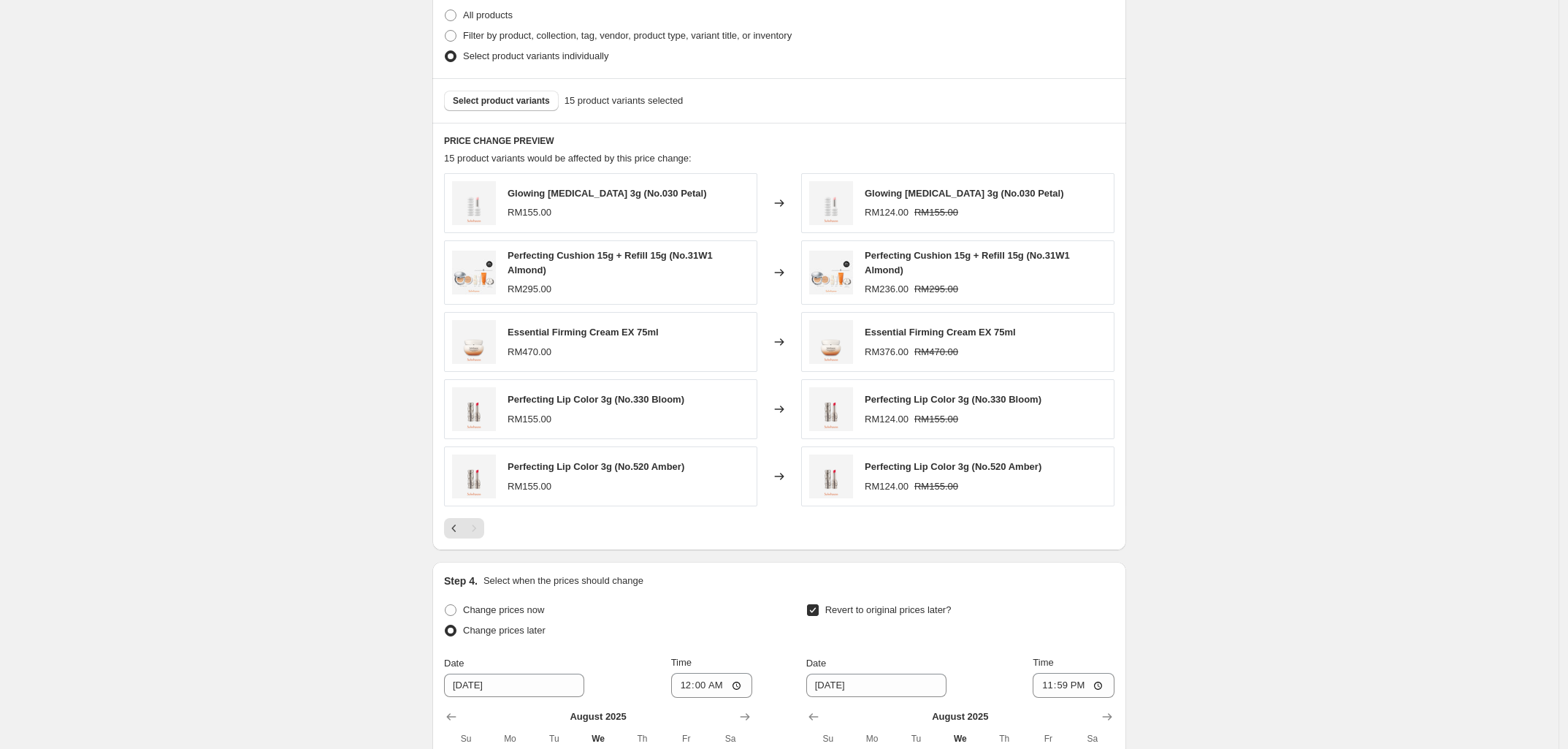
click at [478, 536] on div "Pagination" at bounding box center [473, 528] width 20 height 20
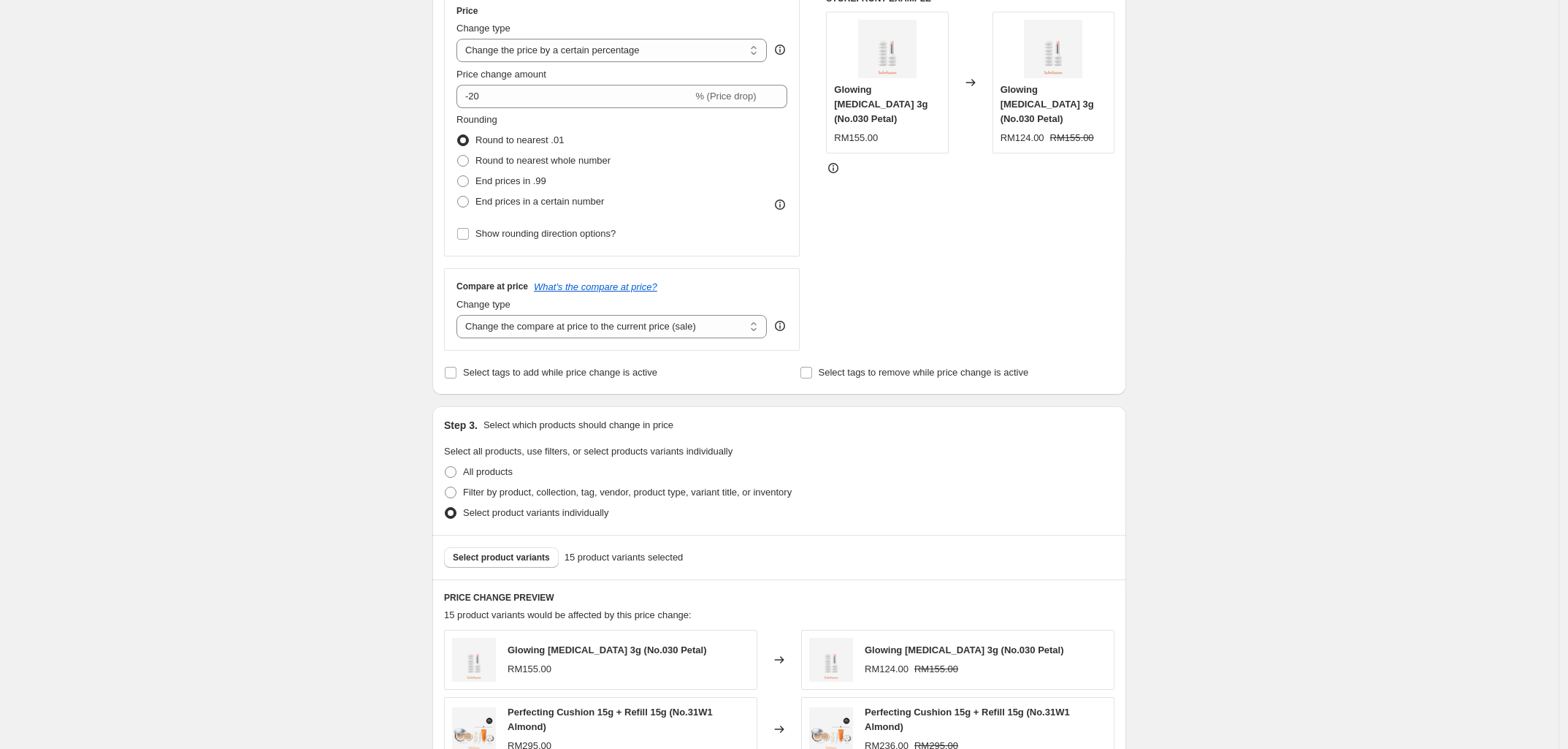
scroll to position [0, 0]
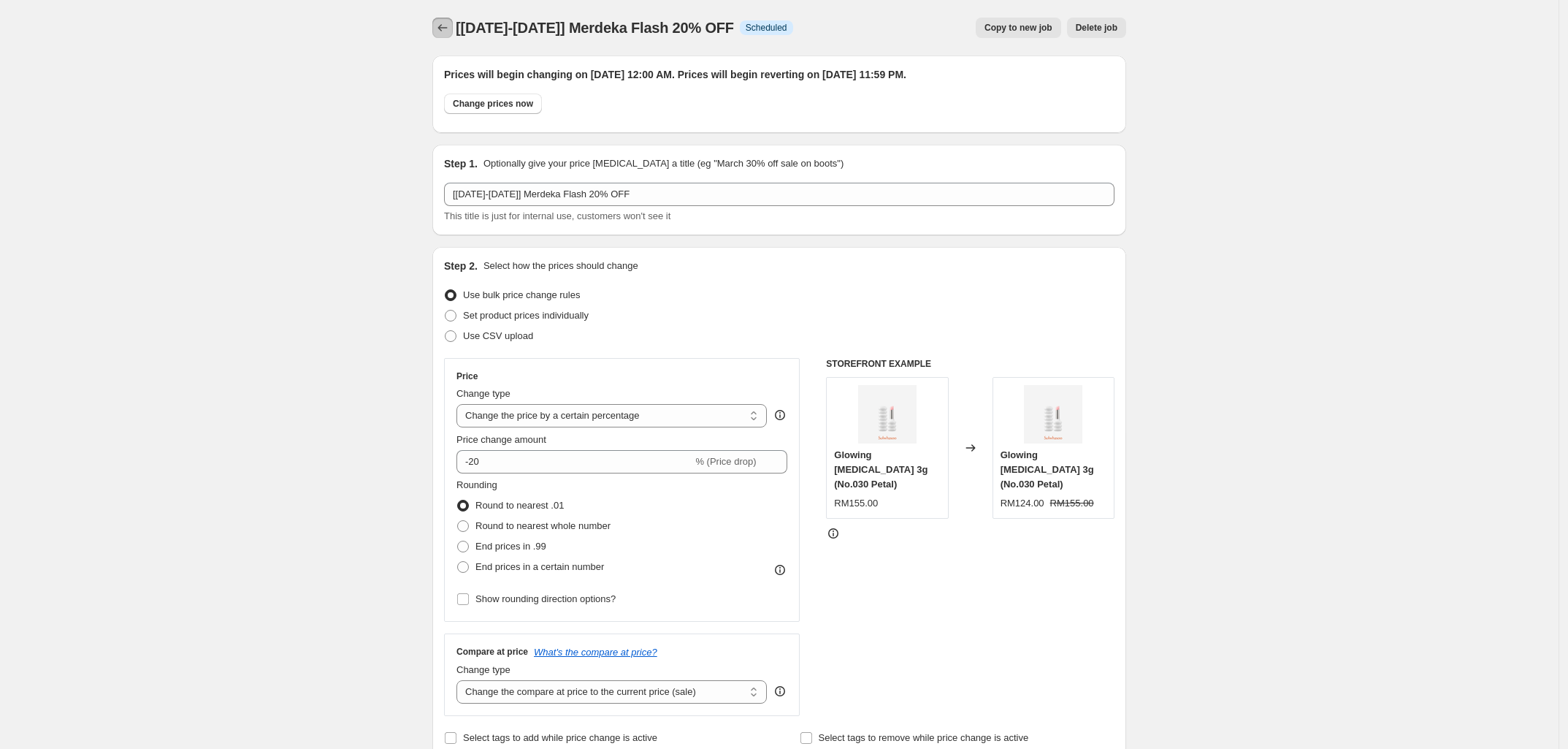
click at [442, 29] on icon "Price change jobs" at bounding box center [442, 28] width 15 height 15
